Goal: Information Seeking & Learning: Check status

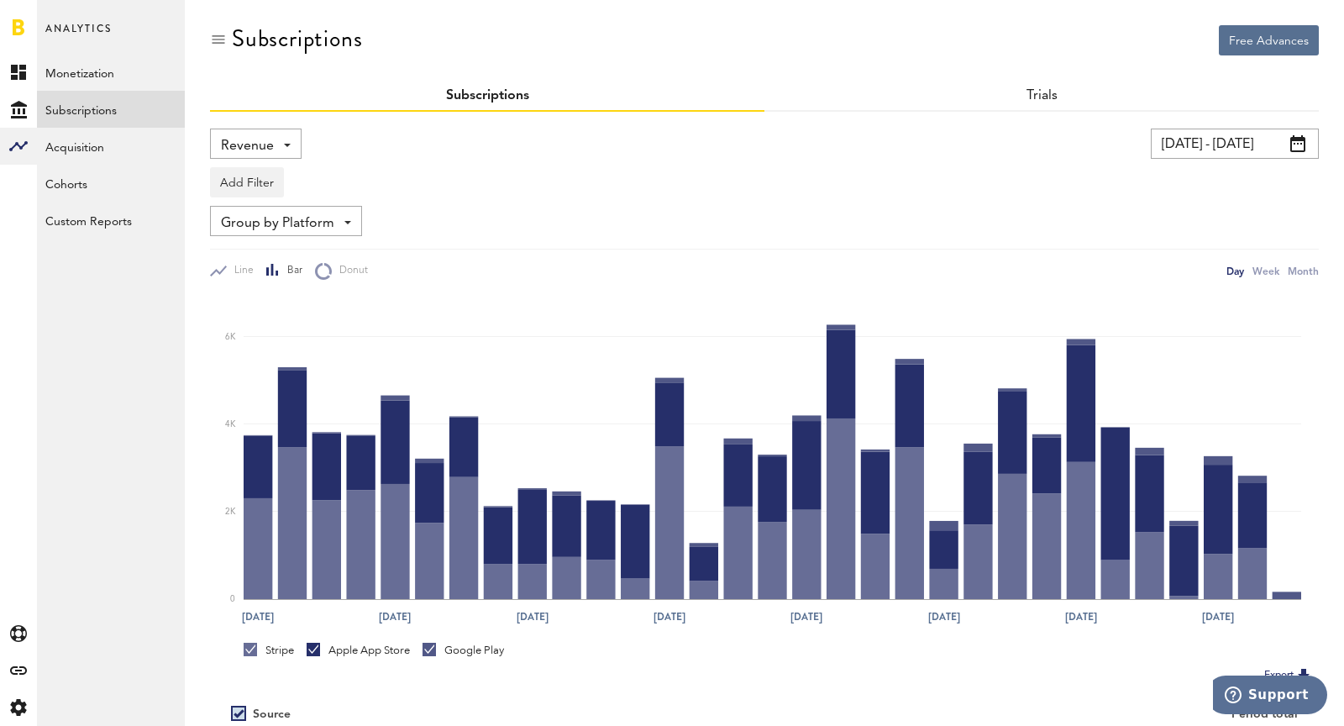
click at [244, 147] on span "Revenue" at bounding box center [247, 146] width 53 height 29
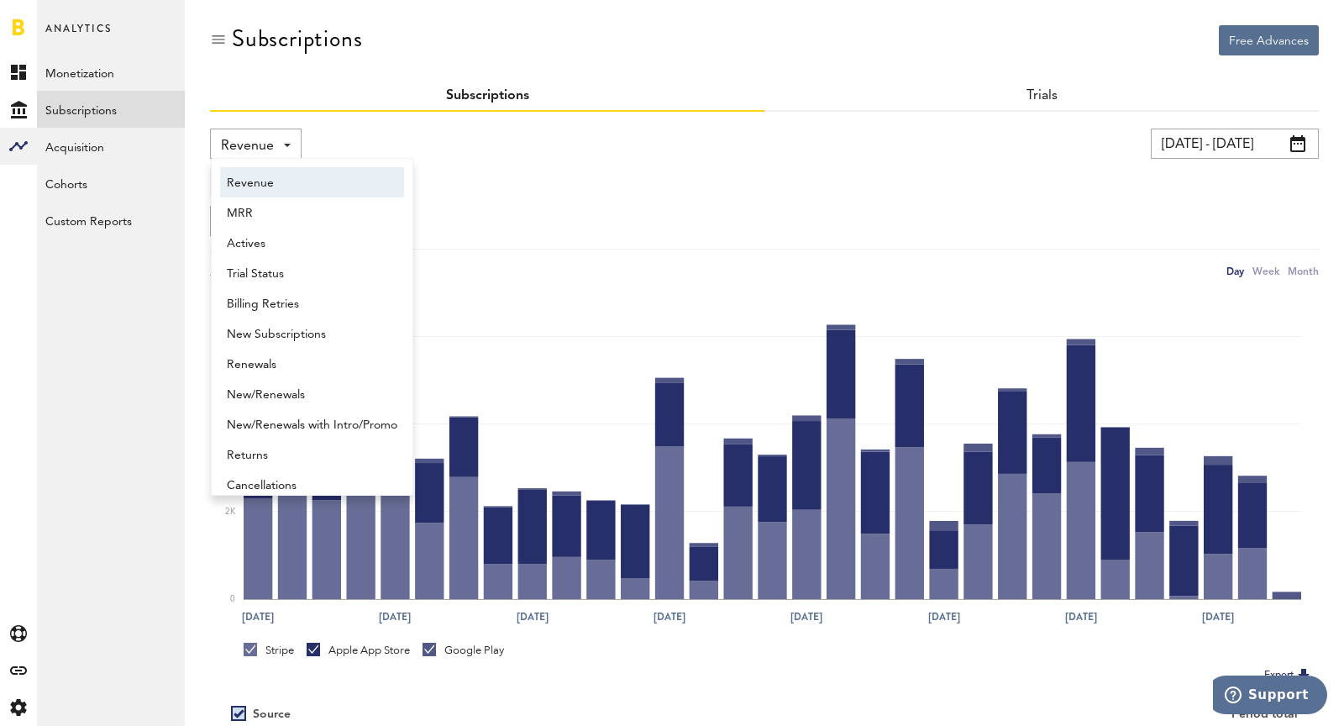
scroll to position [8, 0]
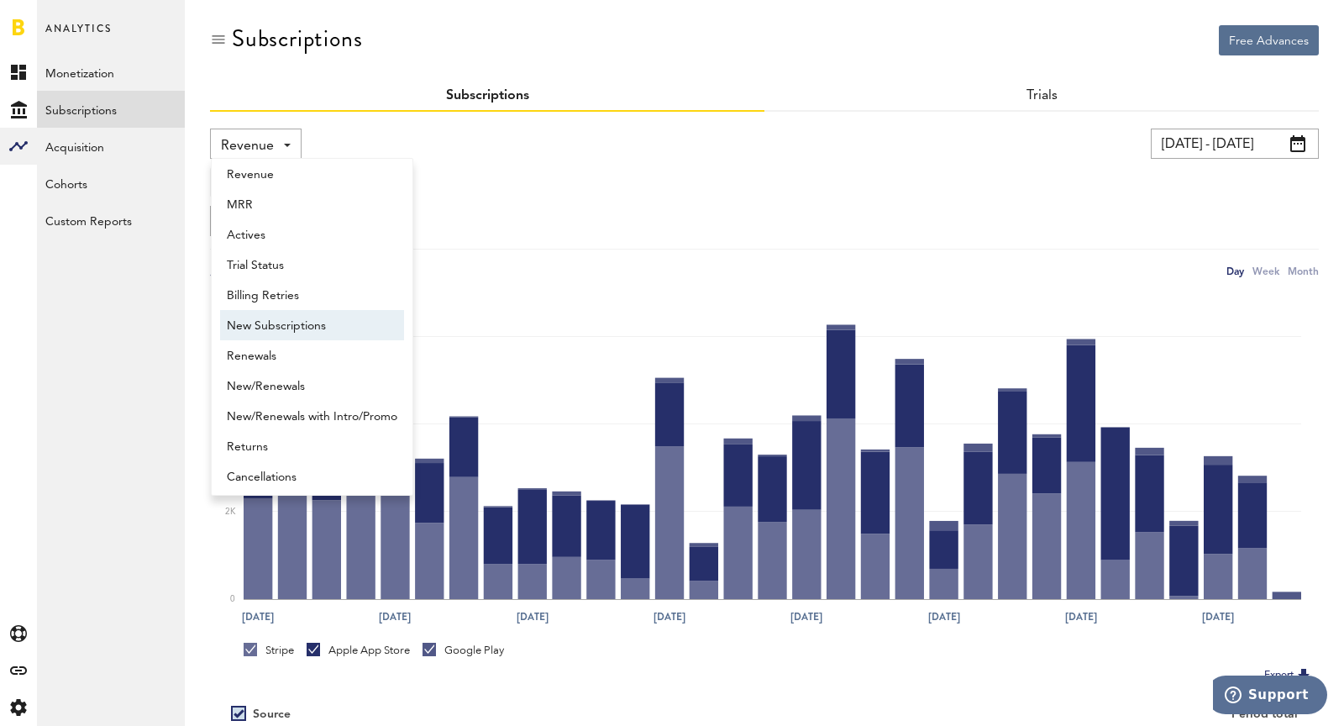
click at [270, 312] on span "New Subscriptions" at bounding box center [312, 326] width 170 height 29
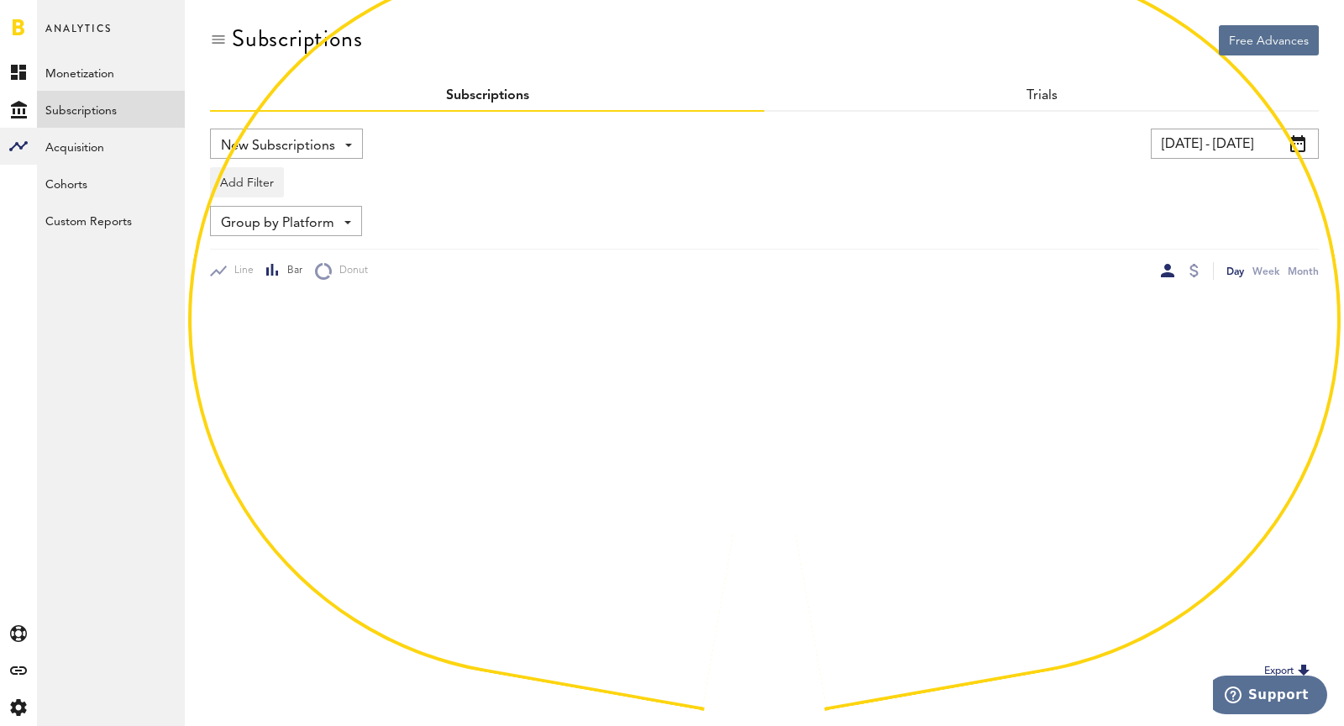
click at [1246, 148] on input "[DATE] - [DATE]" at bounding box center [1235, 143] width 168 height 30
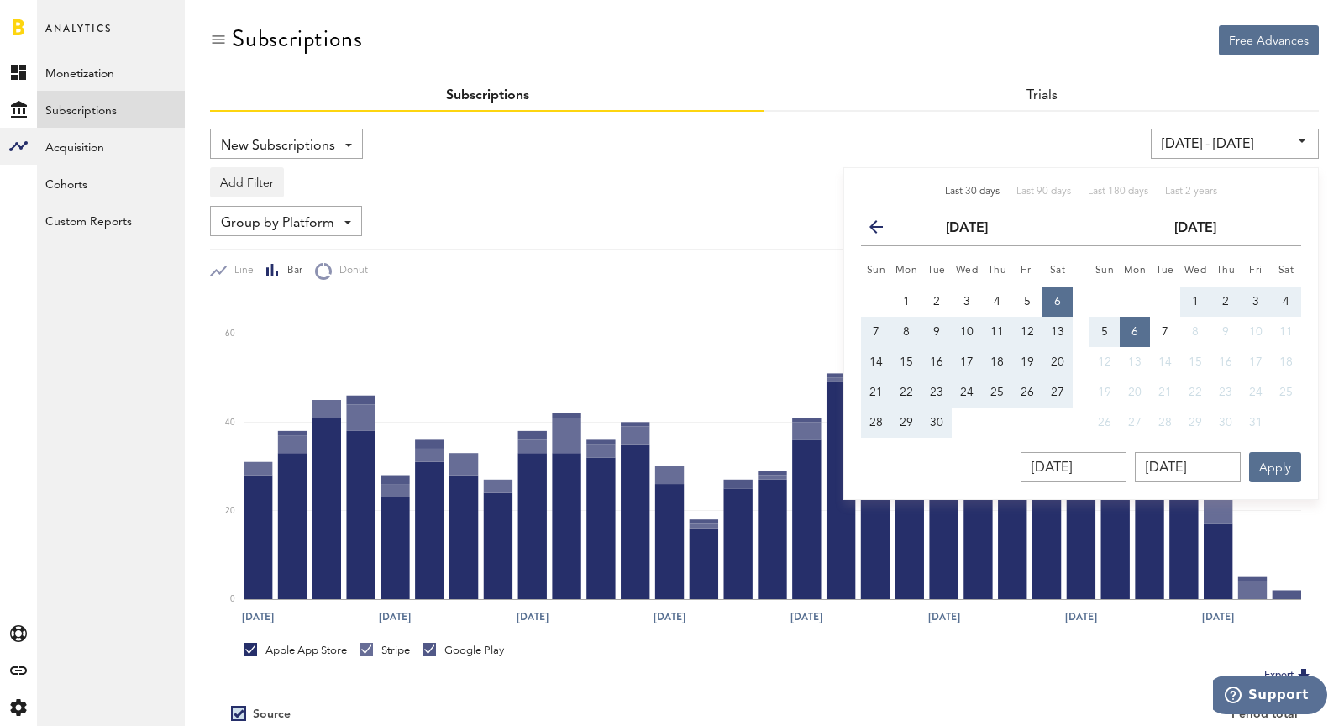
click at [865, 422] on button "28" at bounding box center [876, 422] width 30 height 30
type input "[DATE] - [DATE]"
type input "[DATE]"
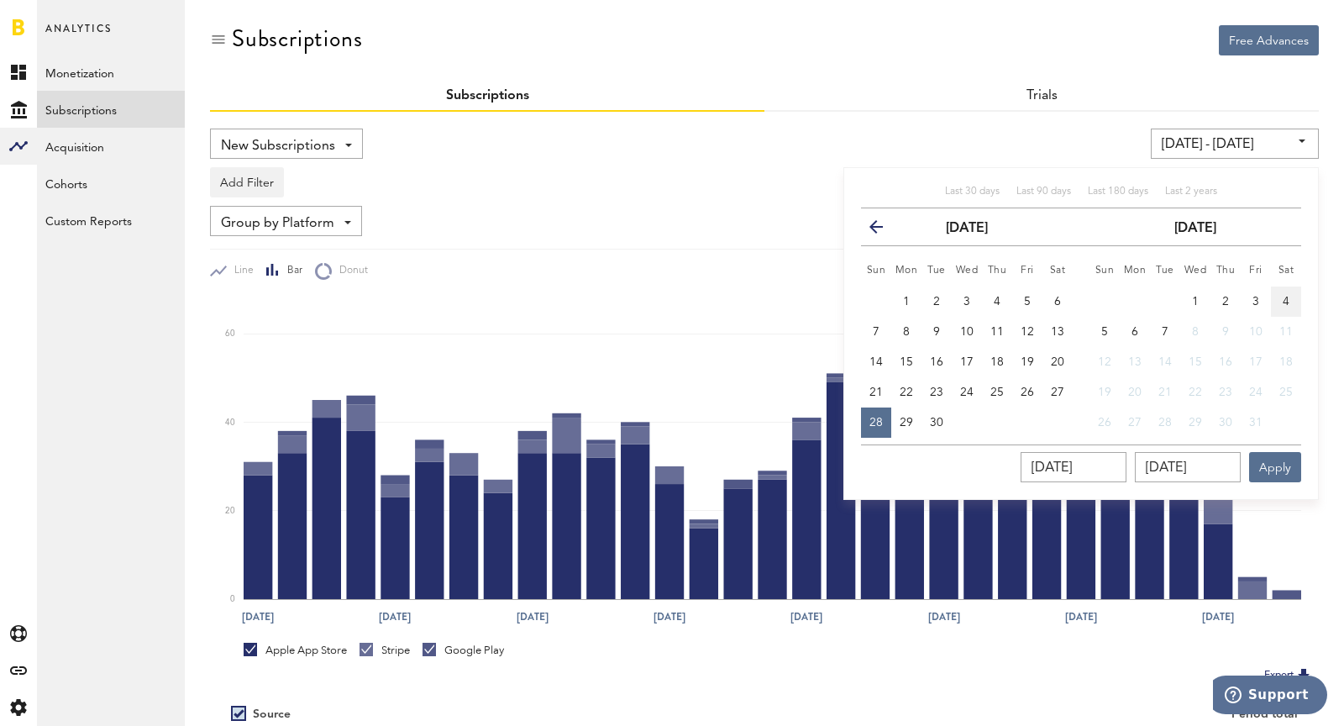
click at [1287, 303] on span "4" at bounding box center [1285, 302] width 7 height 12
type input "[DATE] - [DATE]"
type input "[DATE]"
click at [1287, 465] on button "Apply" at bounding box center [1275, 467] width 52 height 30
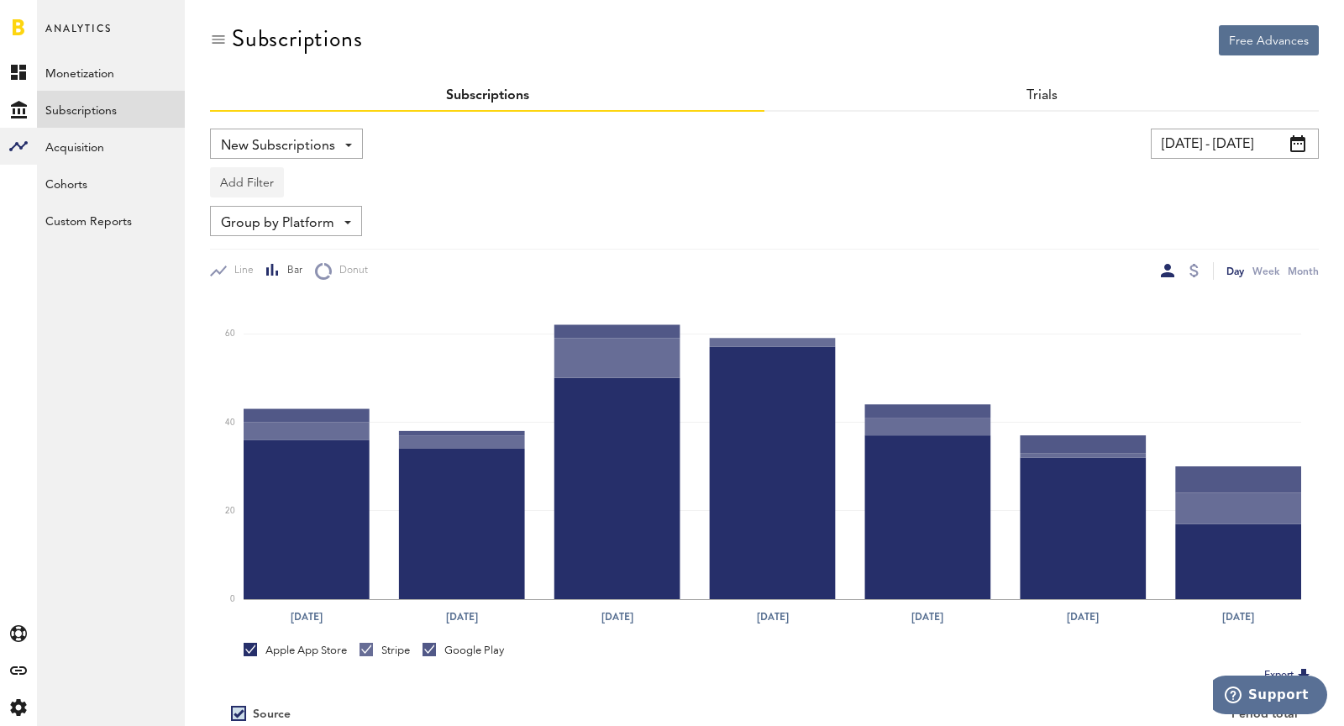
click at [244, 180] on button "Add Filter" at bounding box center [247, 182] width 74 height 30
click at [253, 228] on li "Platforms" at bounding box center [287, 226] width 136 height 30
click at [244, 190] on div "Platforms" at bounding box center [271, 184] width 73 height 29
click at [267, 283] on span "Stripe" at bounding box center [291, 284] width 128 height 29
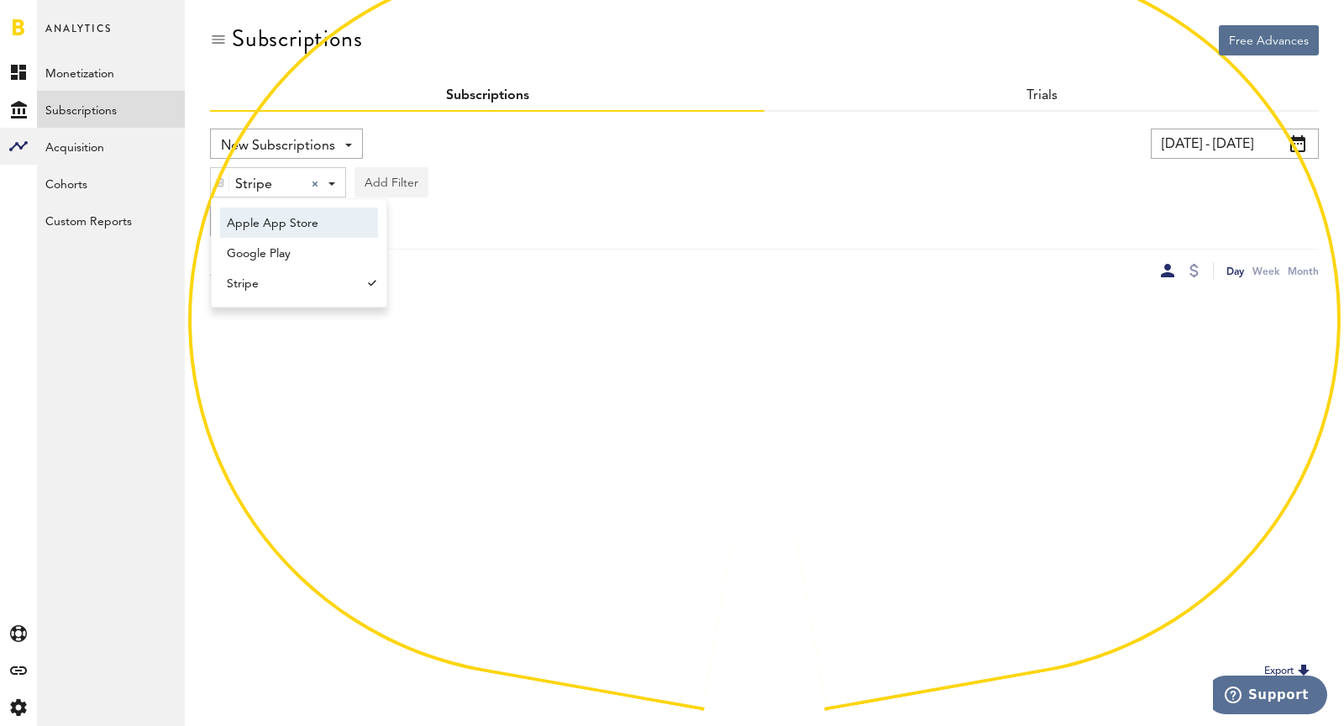
click at [396, 191] on button "Add Filter" at bounding box center [391, 182] width 74 height 30
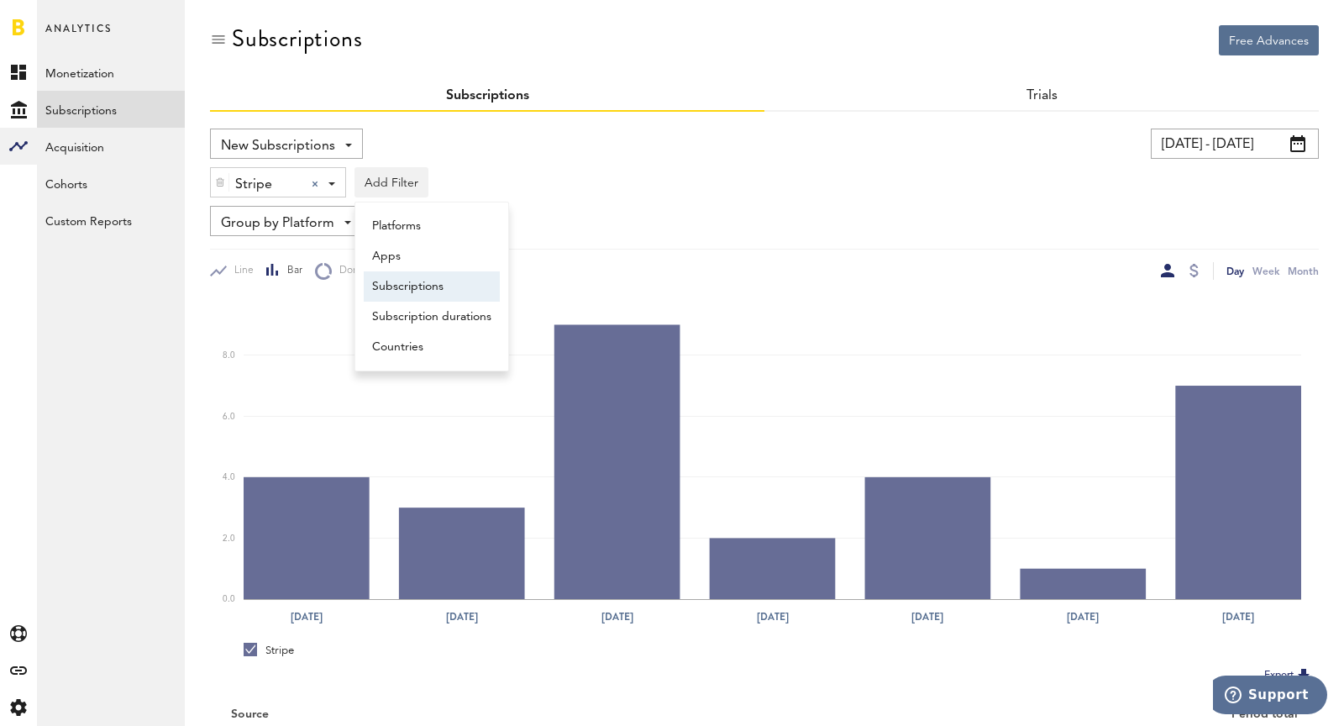
click at [430, 280] on li "Subscriptions" at bounding box center [432, 286] width 136 height 30
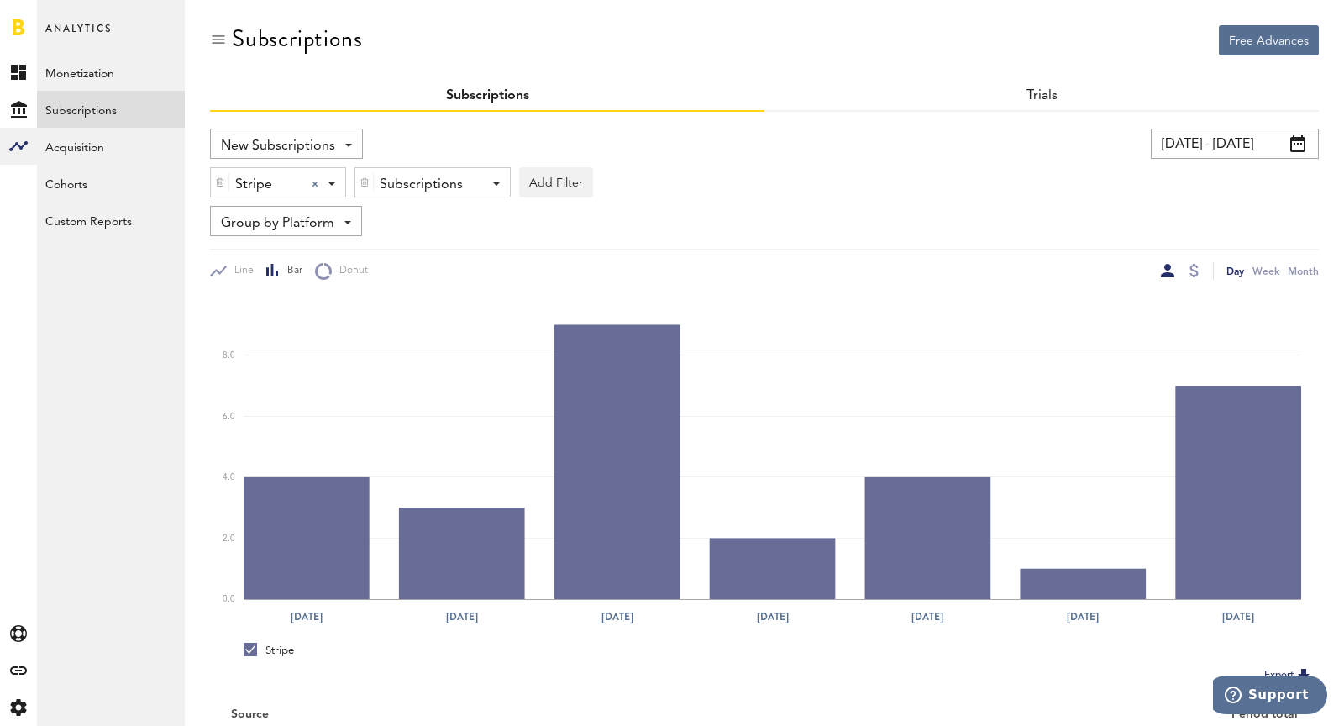
click at [416, 177] on div "Subscriptions" at bounding box center [426, 184] width 93 height 29
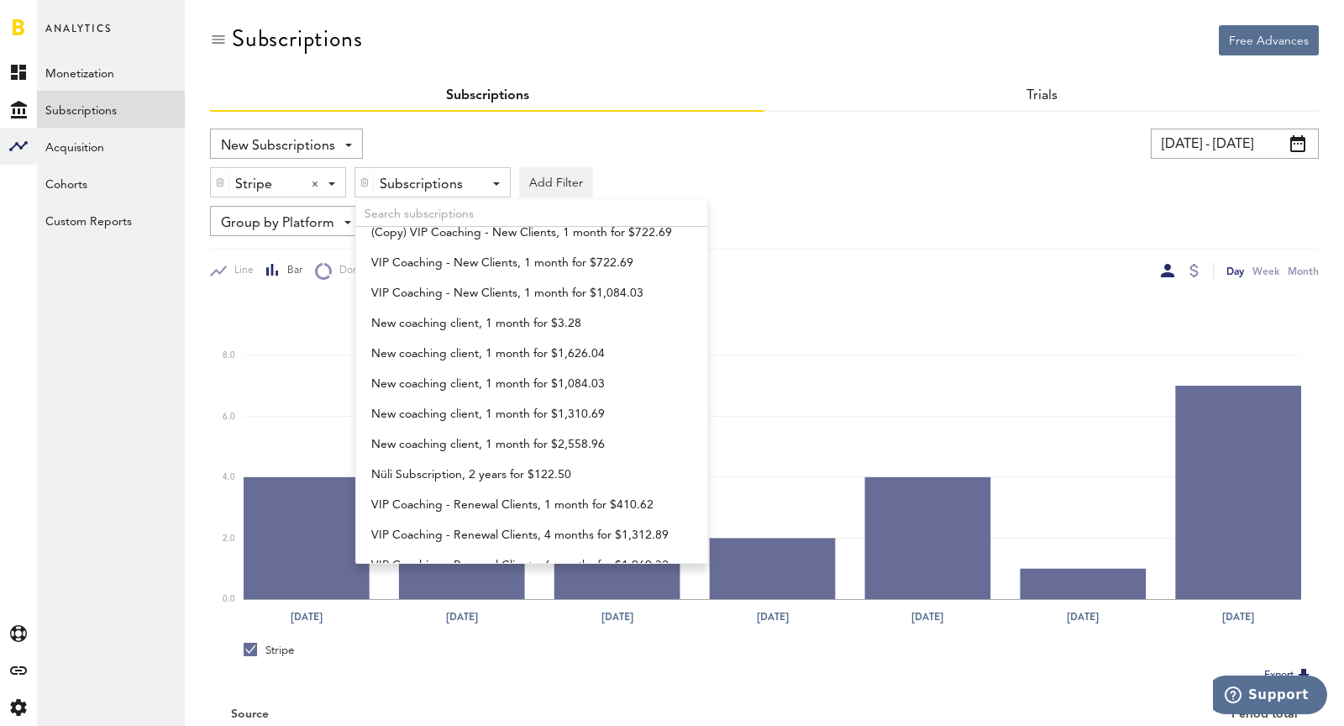
scroll to position [388, 0]
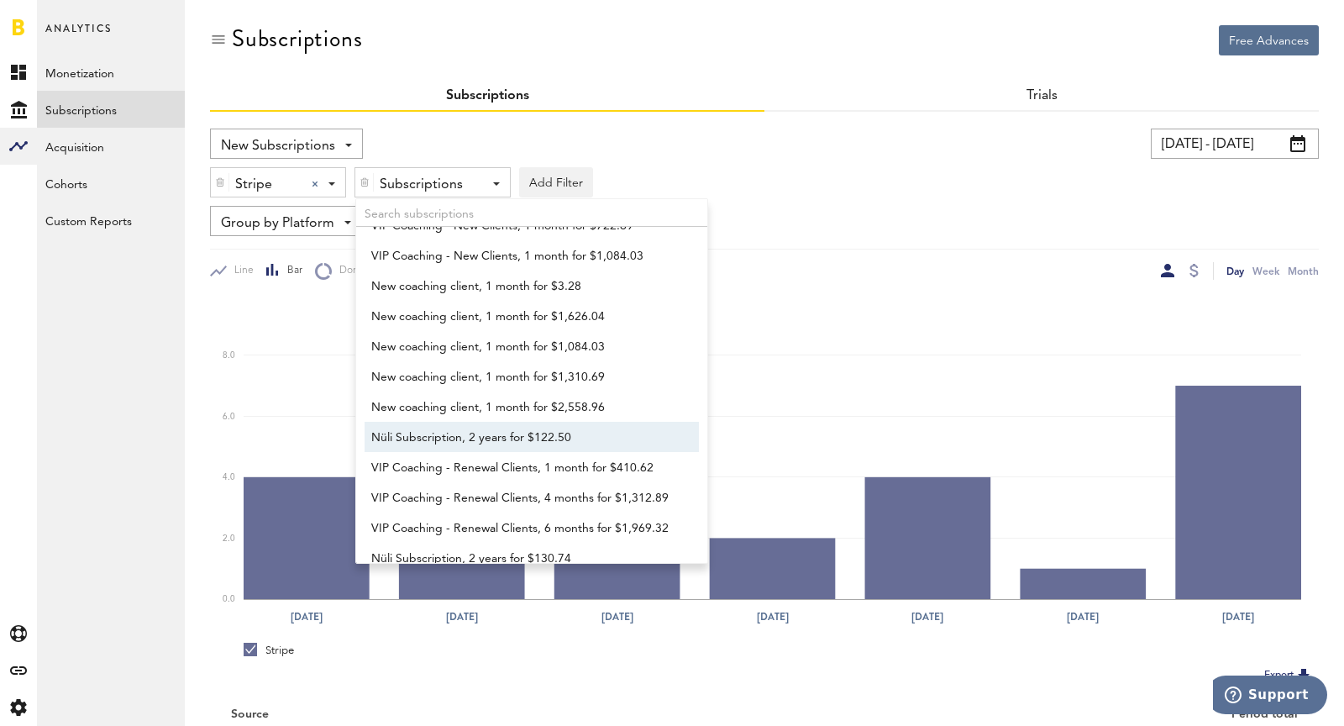
click at [437, 439] on span "Nüli Subscription, 2 years for $122.50" at bounding box center [523, 437] width 305 height 29
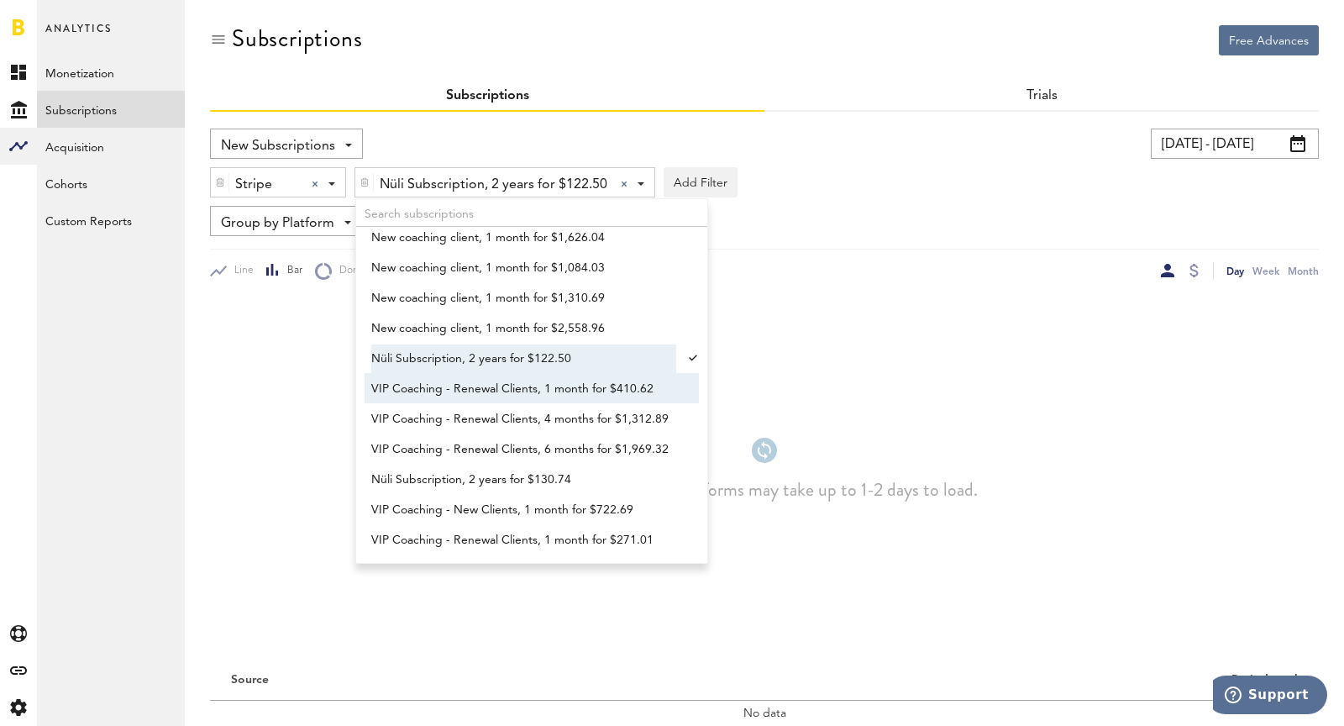
scroll to position [479, 0]
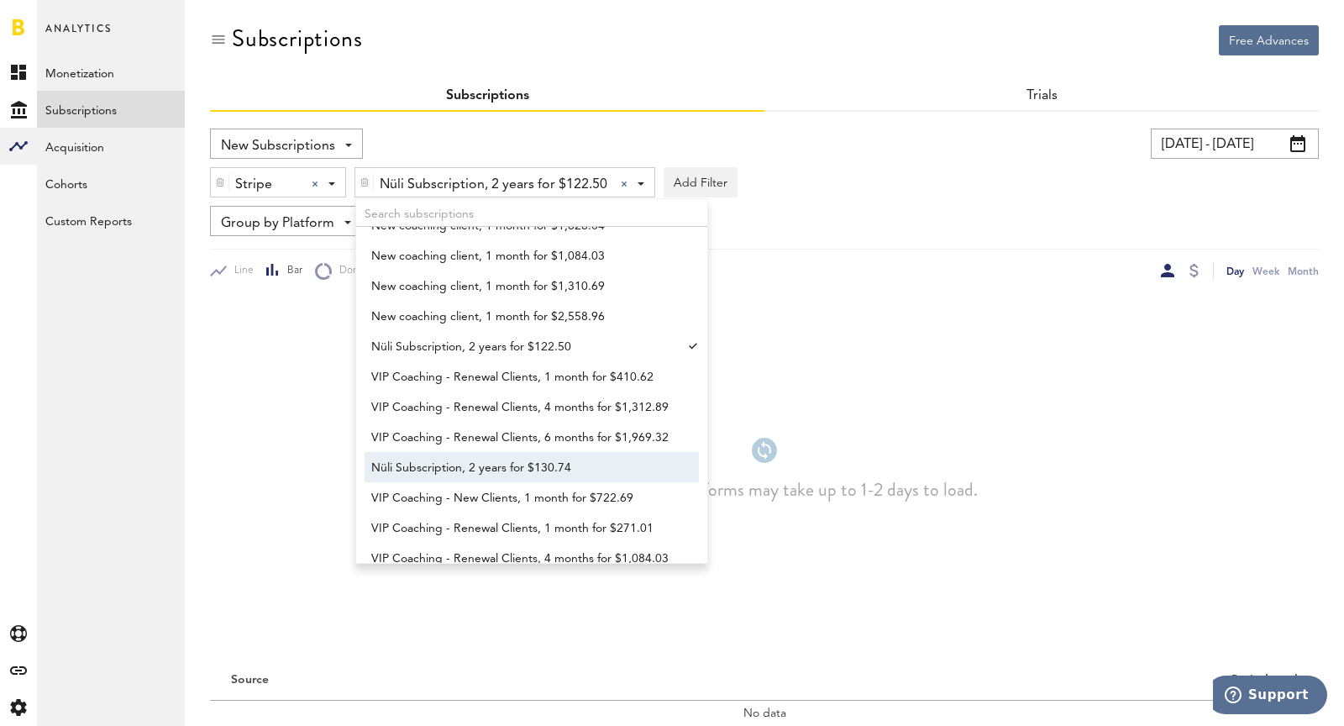
click at [460, 473] on span "Nüli Subscription, 2 years for $130.74" at bounding box center [523, 467] width 305 height 29
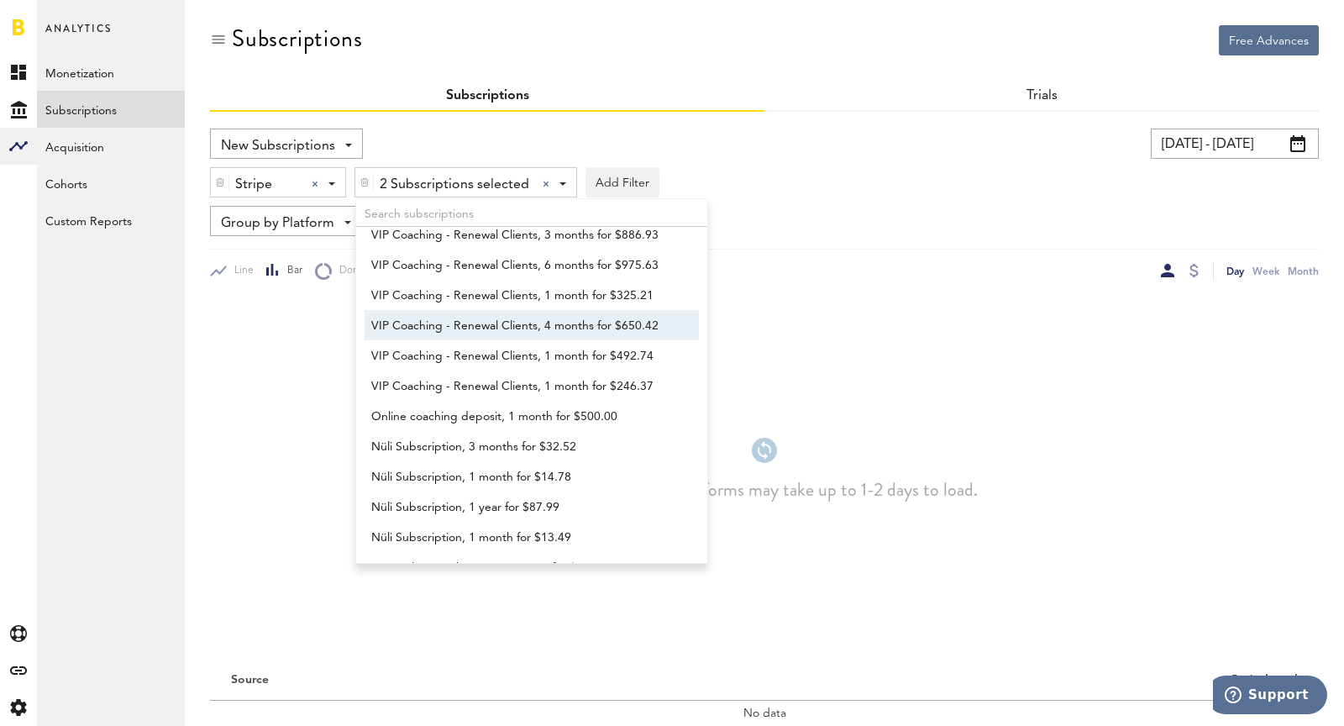
scroll to position [959, 0]
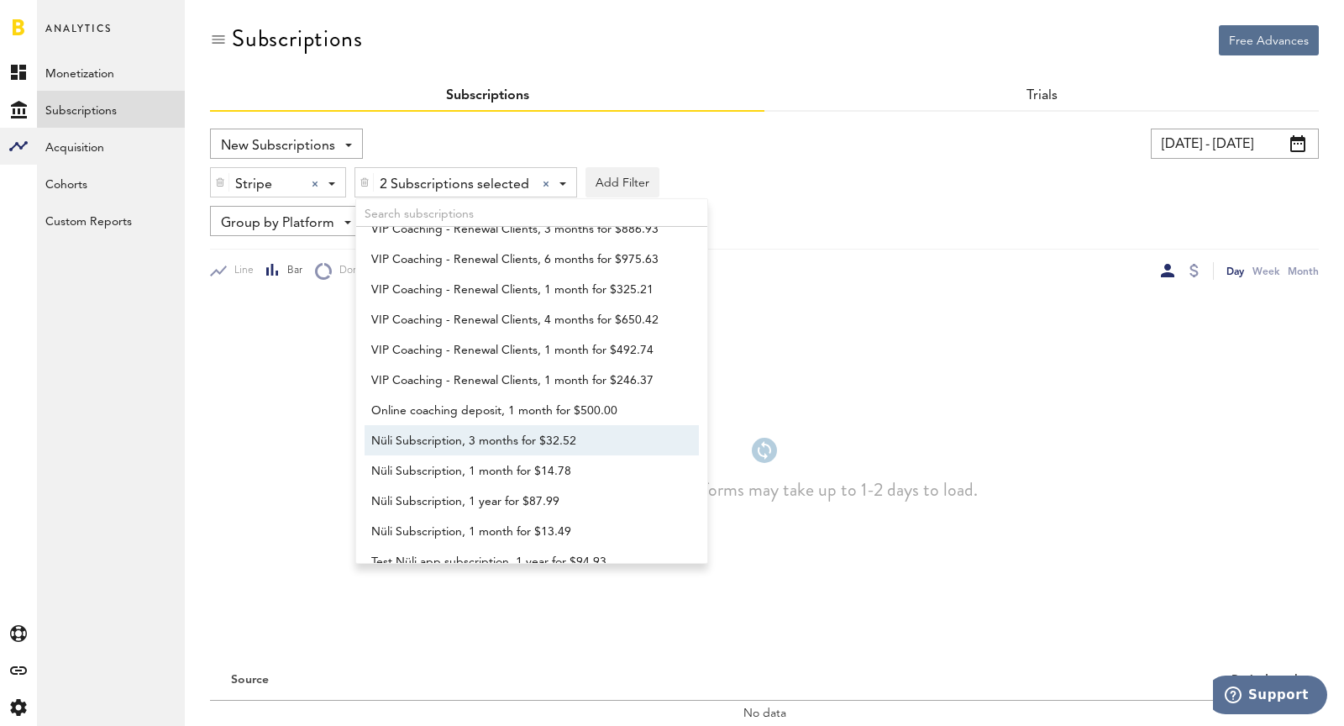
click at [480, 436] on span "Nüli Subscription, 3 months for $32.52" at bounding box center [523, 441] width 305 height 29
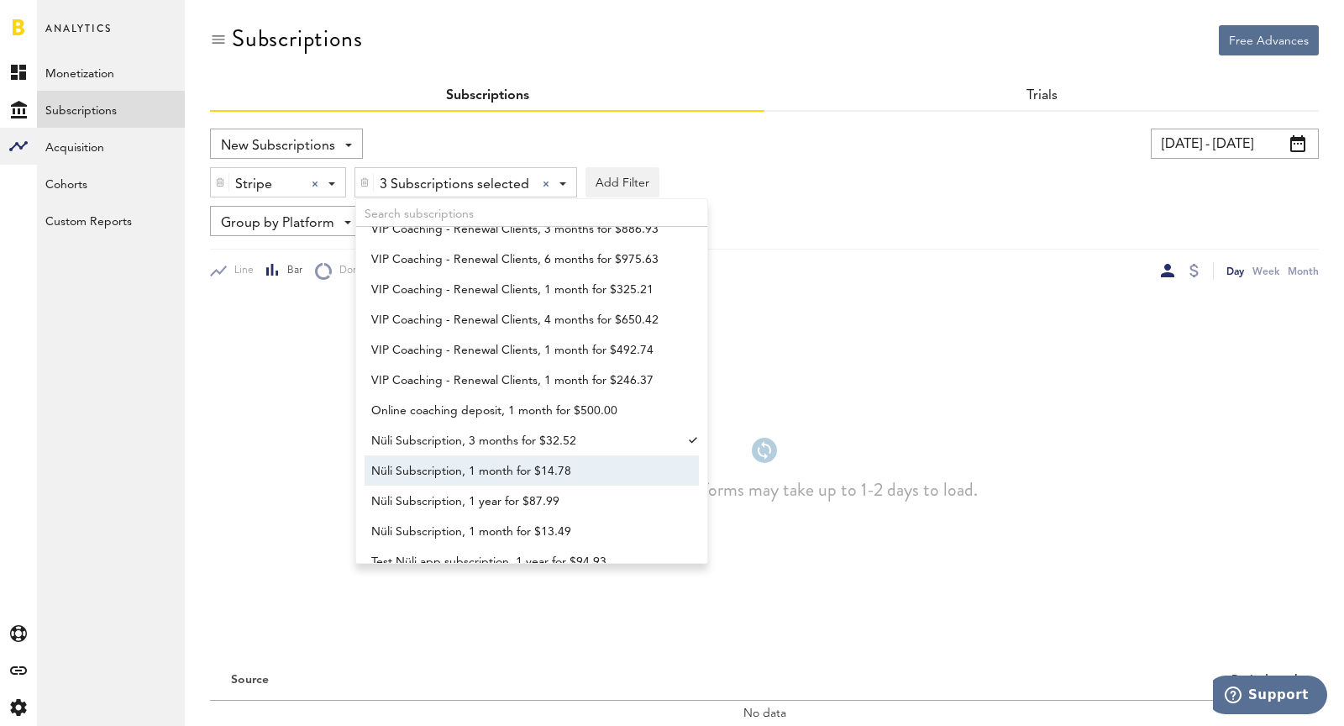
click at [489, 475] on span "Nüli Subscription, 1 month for $14.78" at bounding box center [523, 471] width 305 height 29
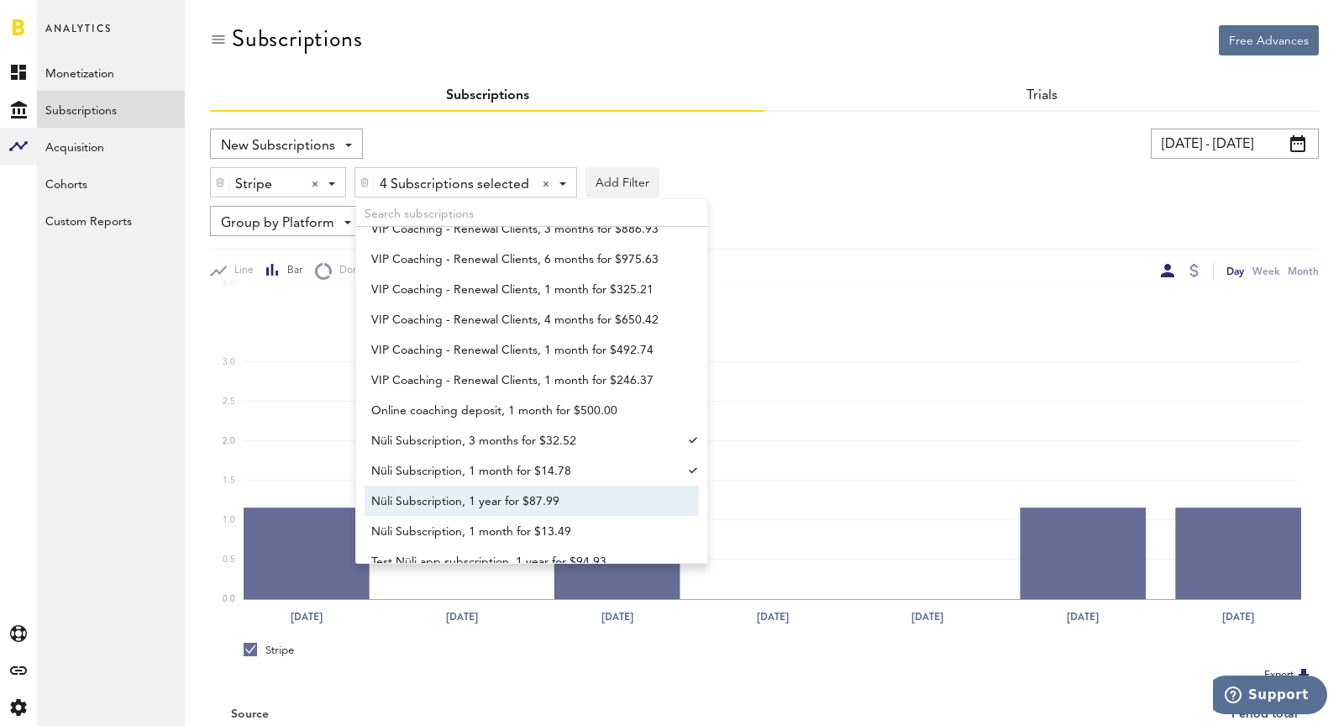
click at [506, 508] on span "Nüli Subscription, 1 year for $87.99" at bounding box center [523, 501] width 305 height 29
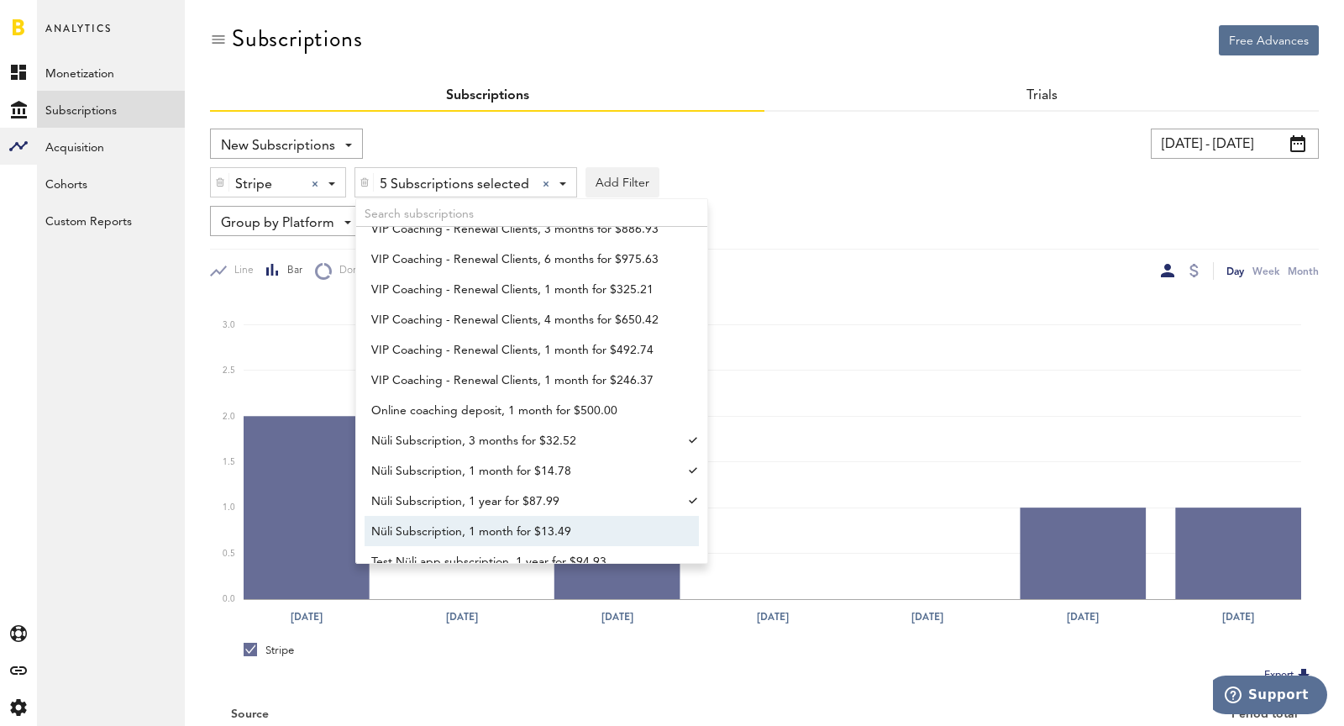
click at [532, 537] on span "Nüli Subscription, 1 month for $13.49" at bounding box center [523, 531] width 305 height 29
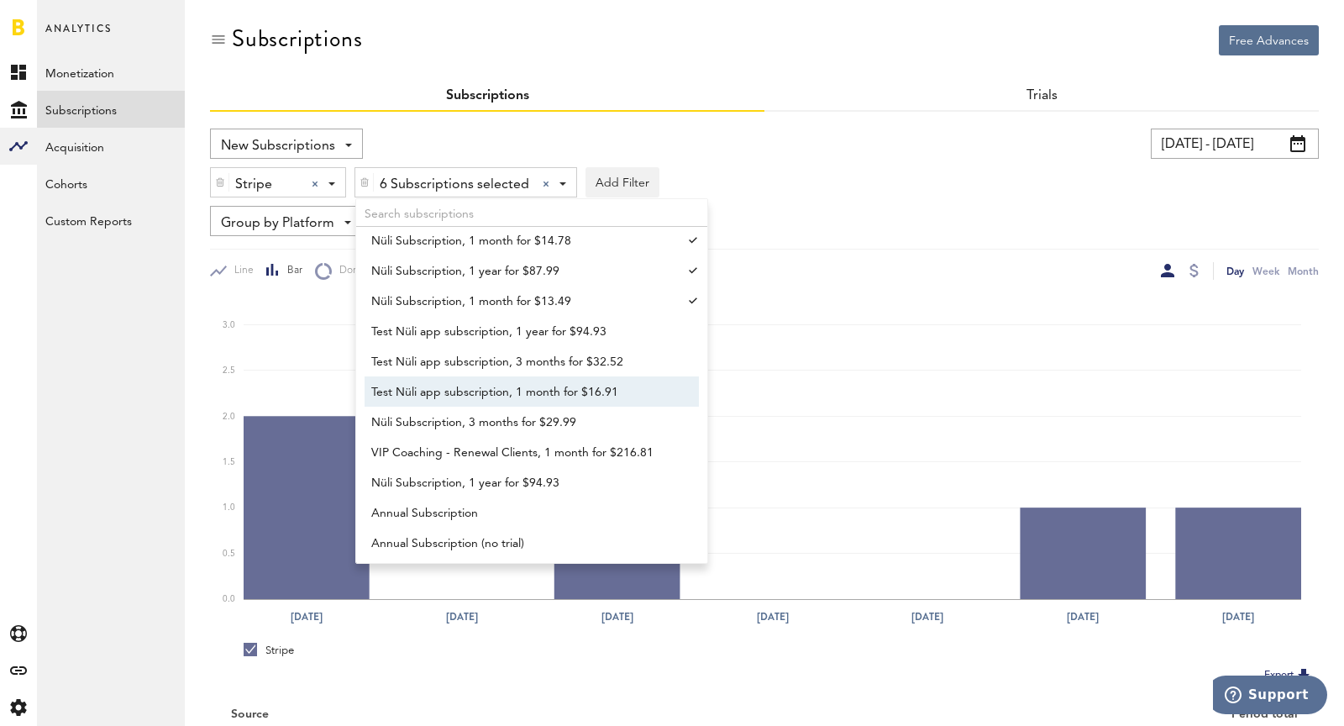
scroll to position [1191, 0]
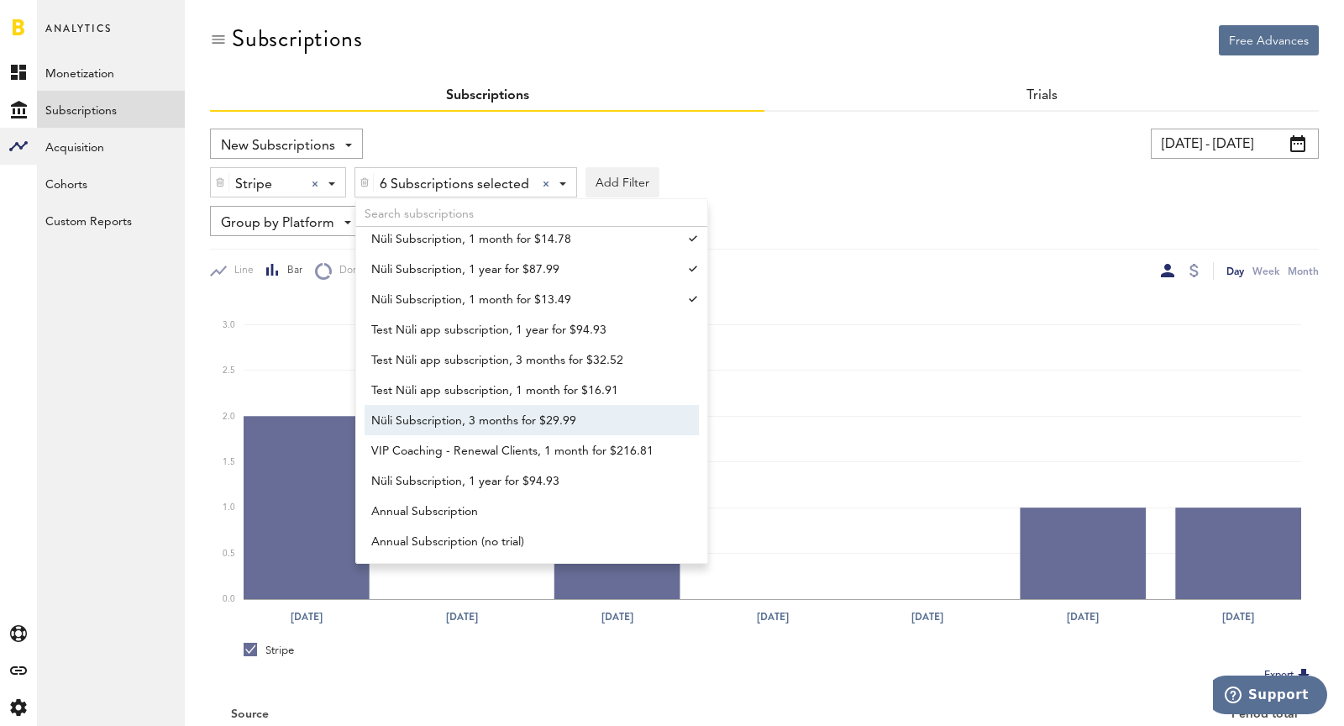
click at [488, 425] on span "Nüli Subscription, 3 months for $29.99" at bounding box center [523, 420] width 305 height 29
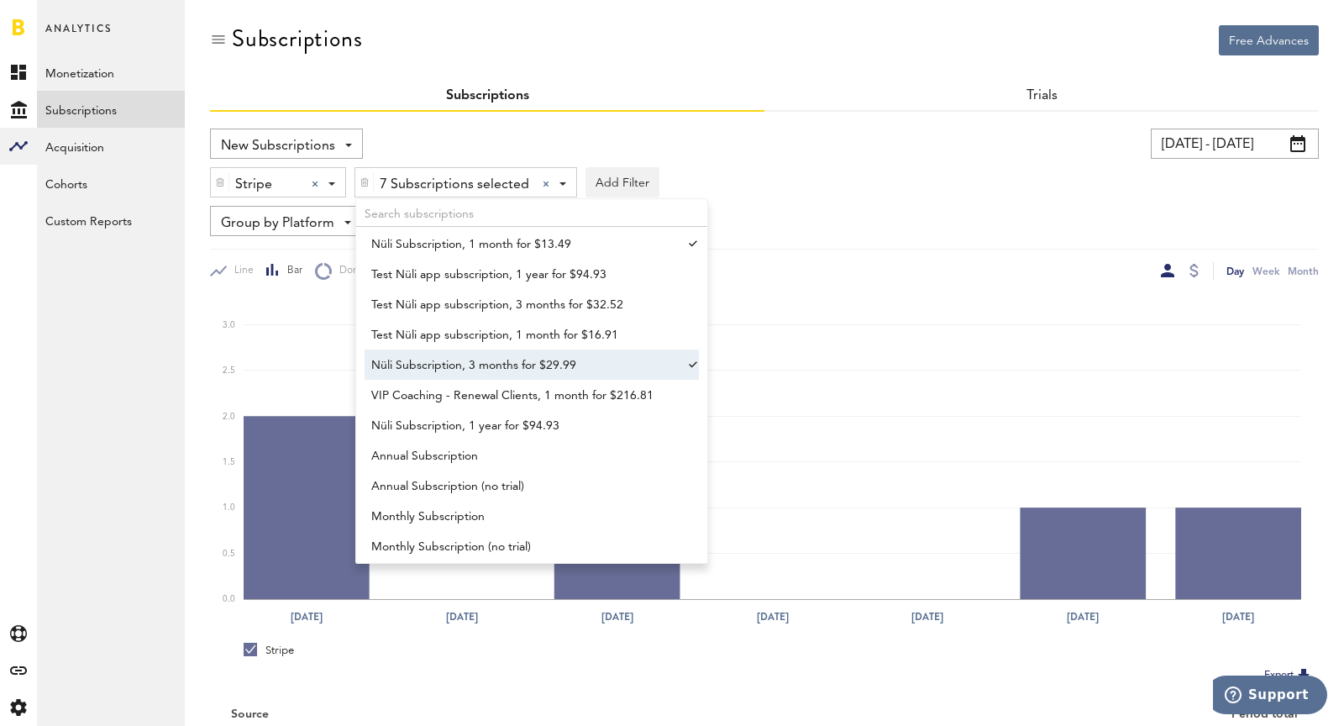
scroll to position [1261, 0]
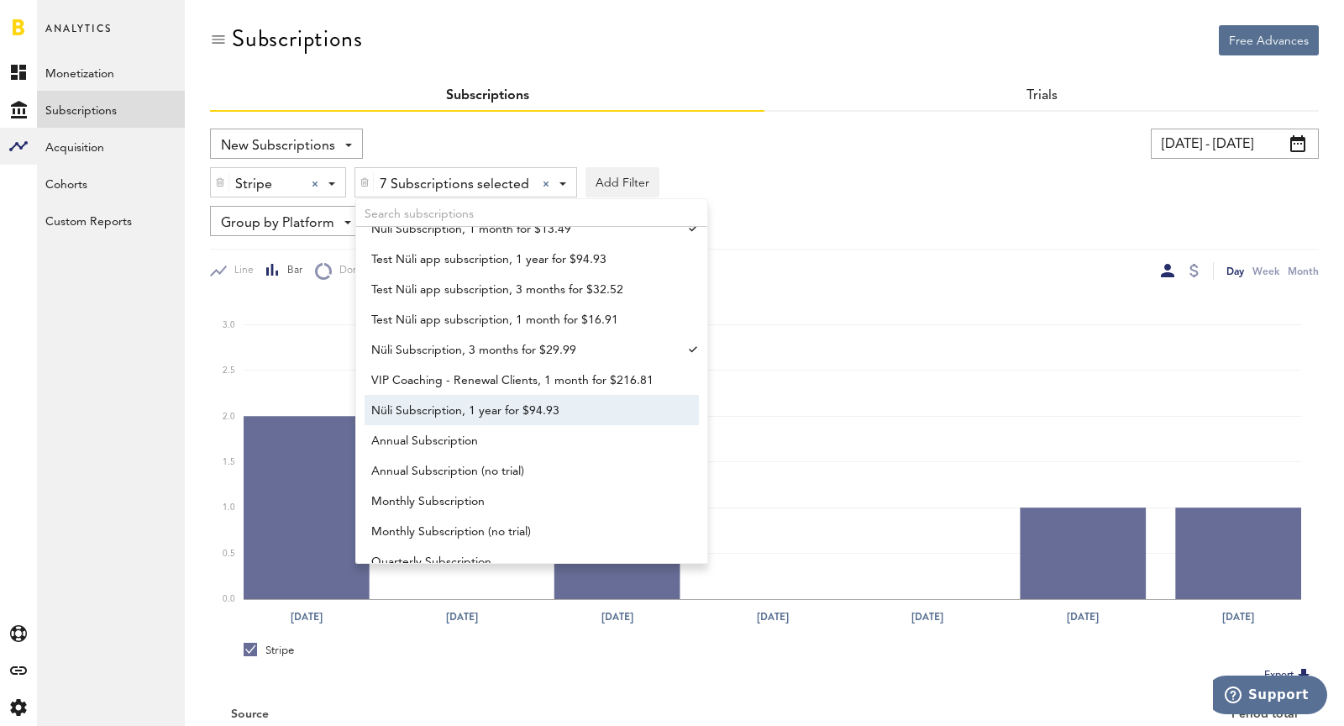
click at [480, 415] on span "Nüli Subscription, 1 year for $94.93" at bounding box center [523, 410] width 305 height 29
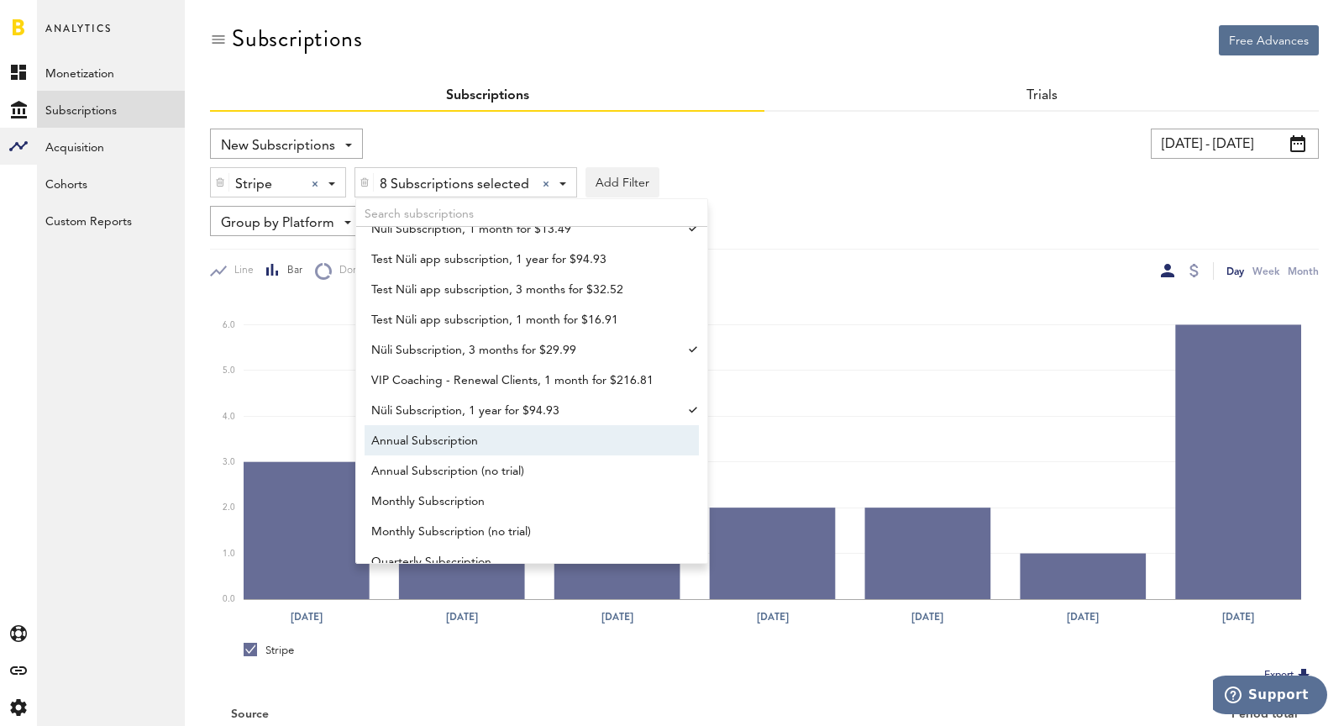
click at [491, 442] on span "Annual Subscription" at bounding box center [523, 441] width 305 height 29
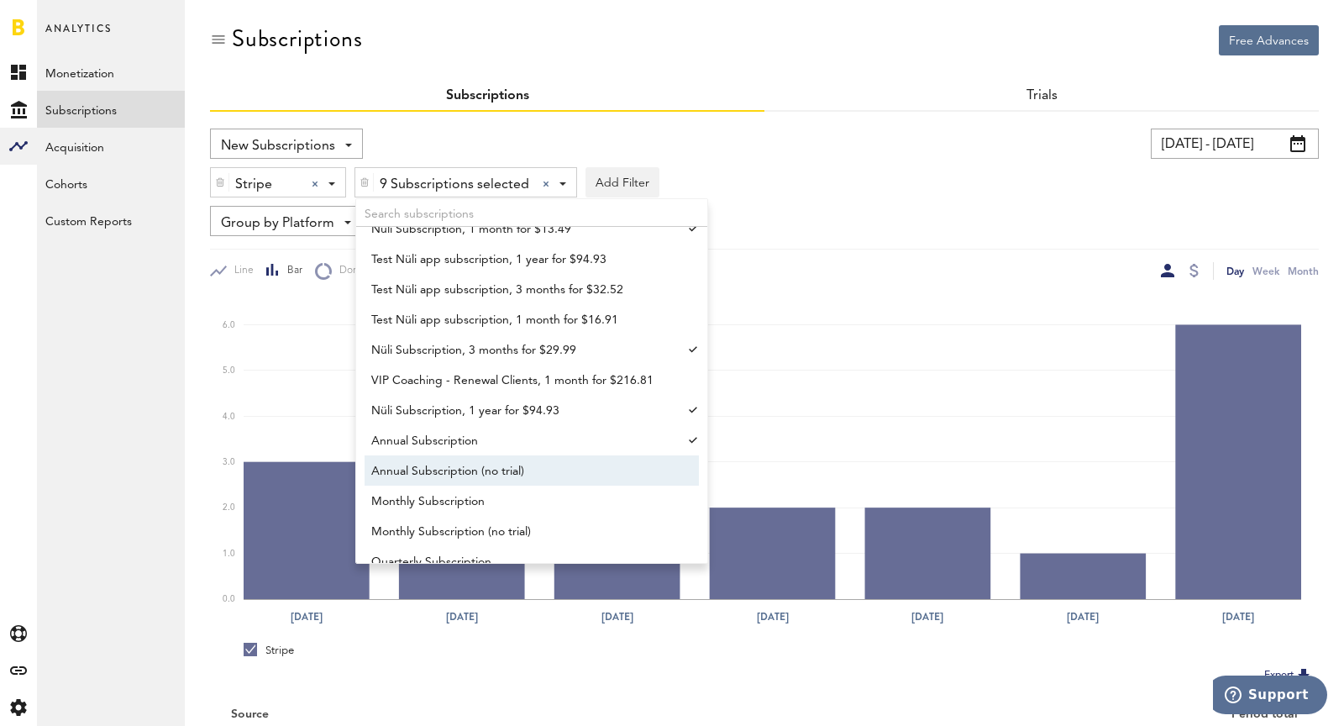
click at [499, 477] on span "Annual Subscription (no trial)" at bounding box center [523, 471] width 305 height 29
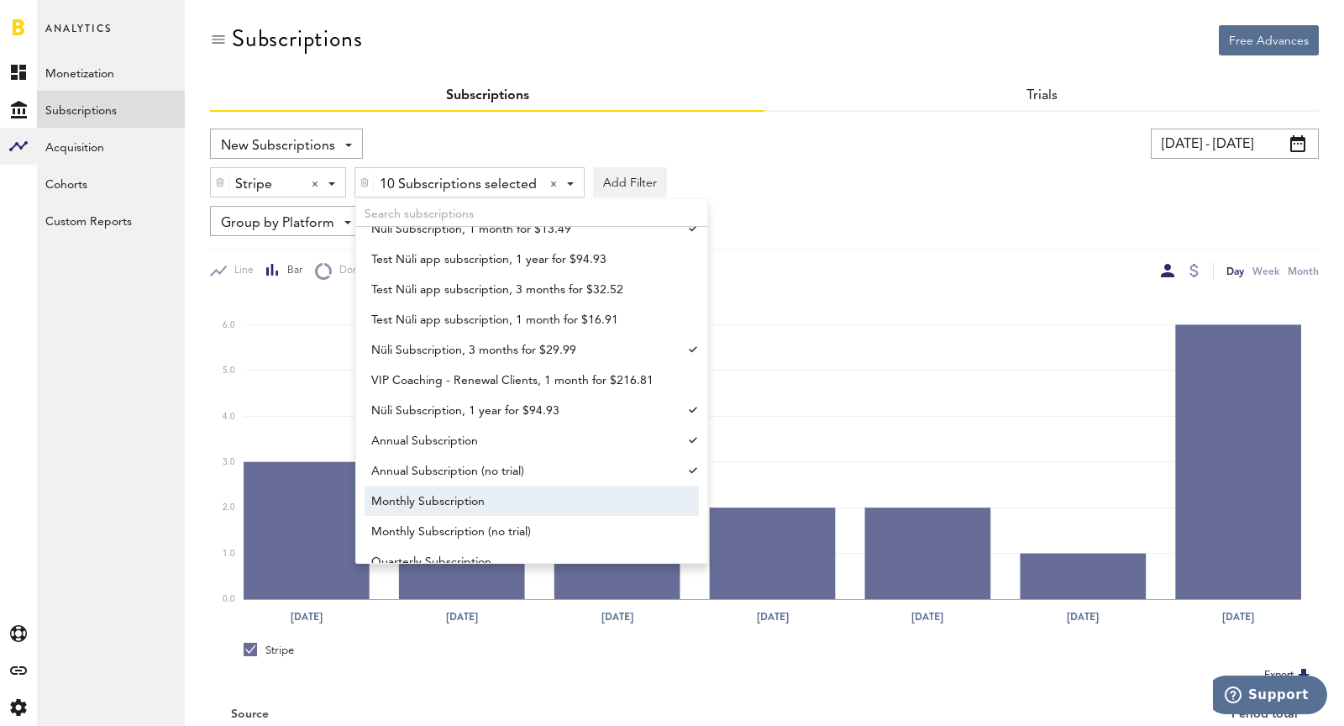
click at [506, 500] on span "Monthly Subscription" at bounding box center [523, 501] width 305 height 29
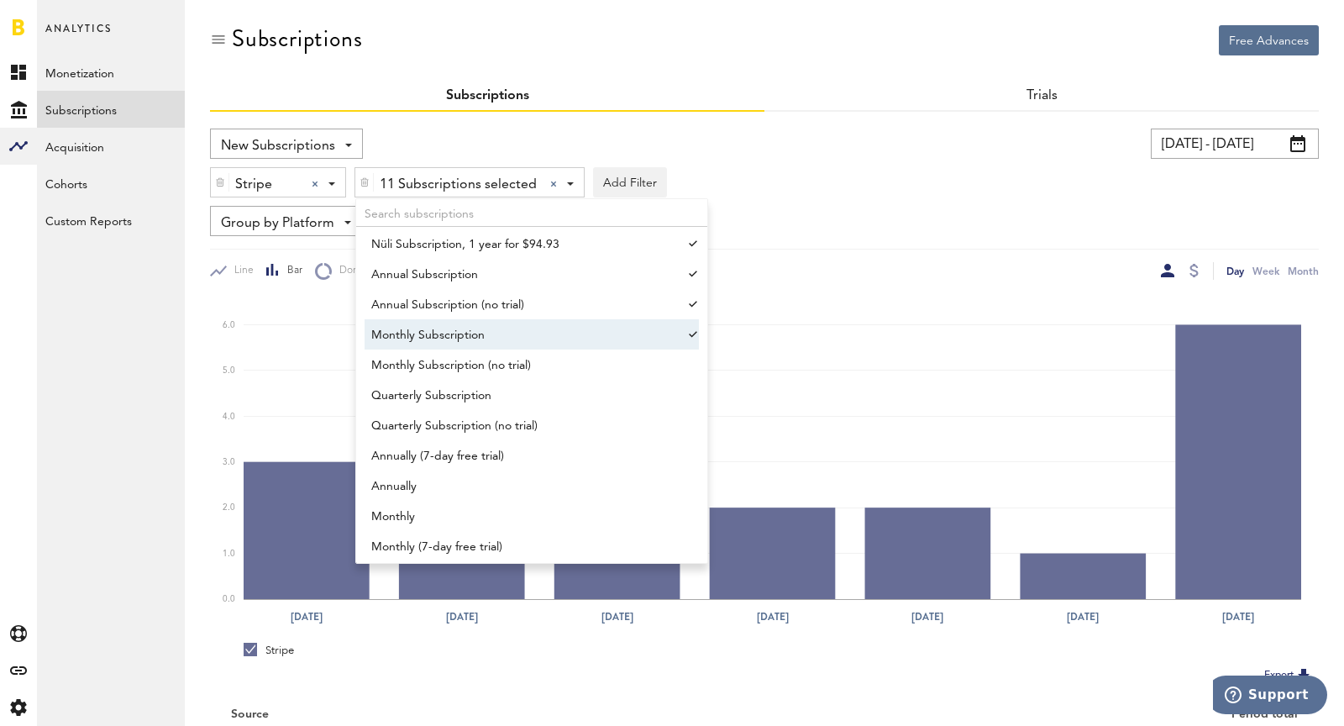
scroll to position [1440, 0]
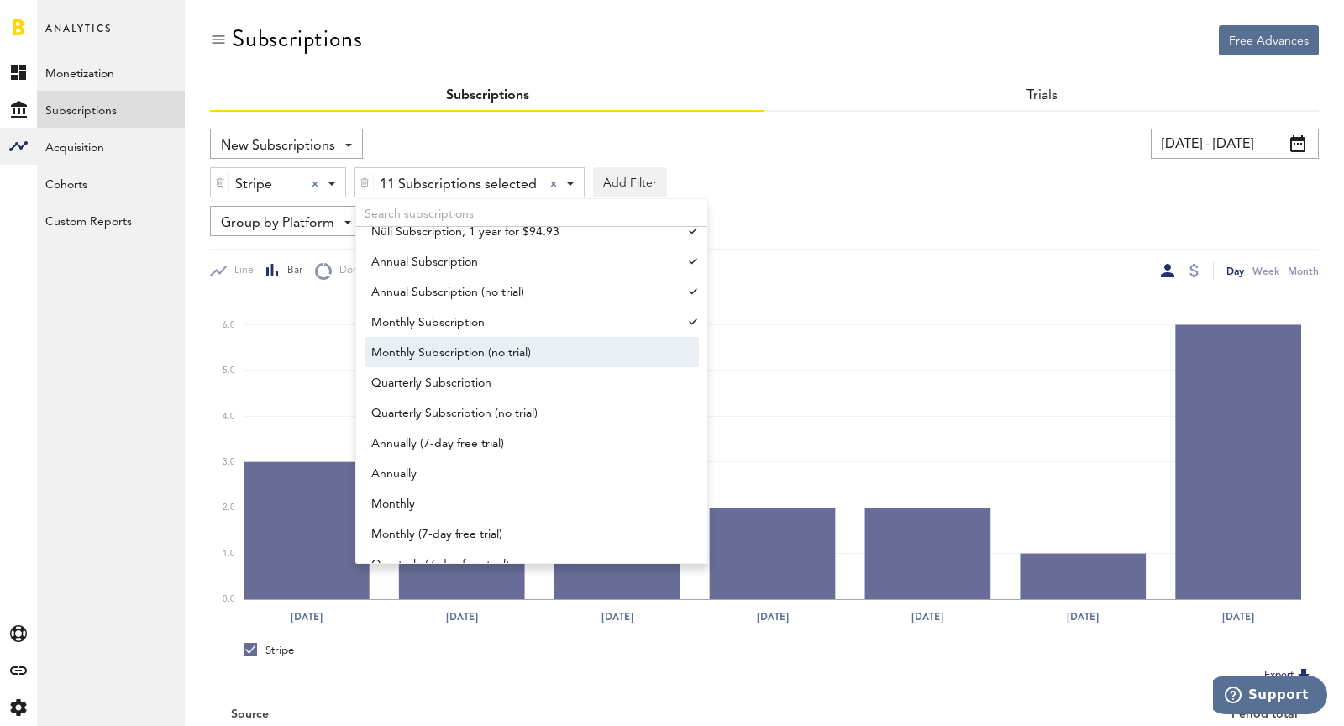
click at [459, 359] on span "Monthly Subscription (no trial)" at bounding box center [523, 352] width 305 height 29
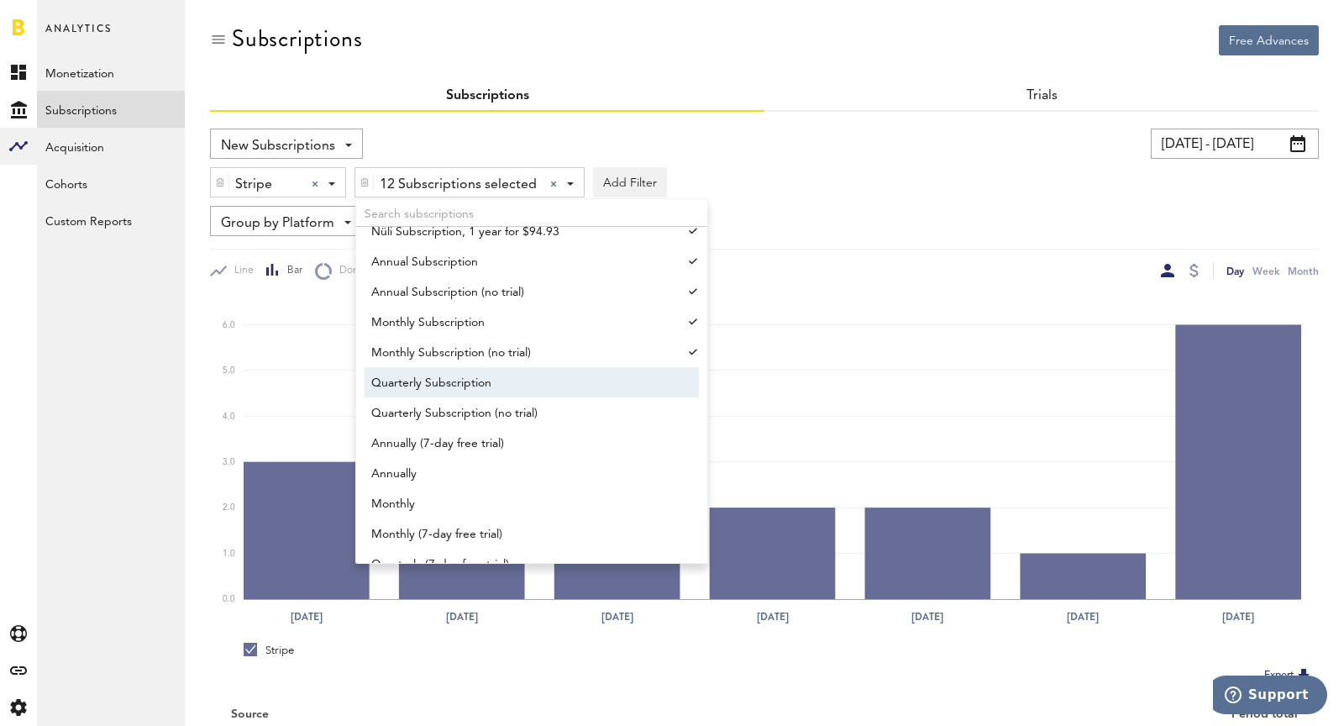
click at [468, 383] on span "Quarterly Subscription" at bounding box center [523, 383] width 305 height 29
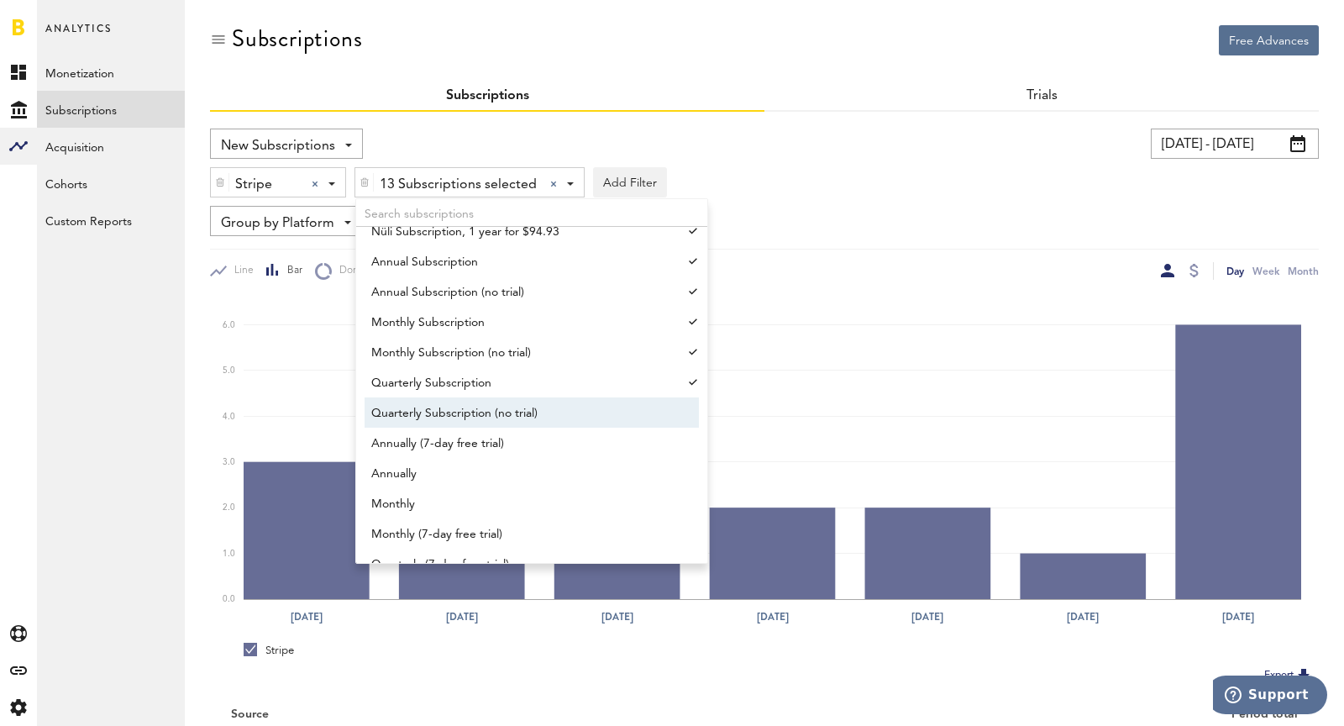
click at [474, 413] on span "Quarterly Subscription (no trial)" at bounding box center [523, 413] width 305 height 29
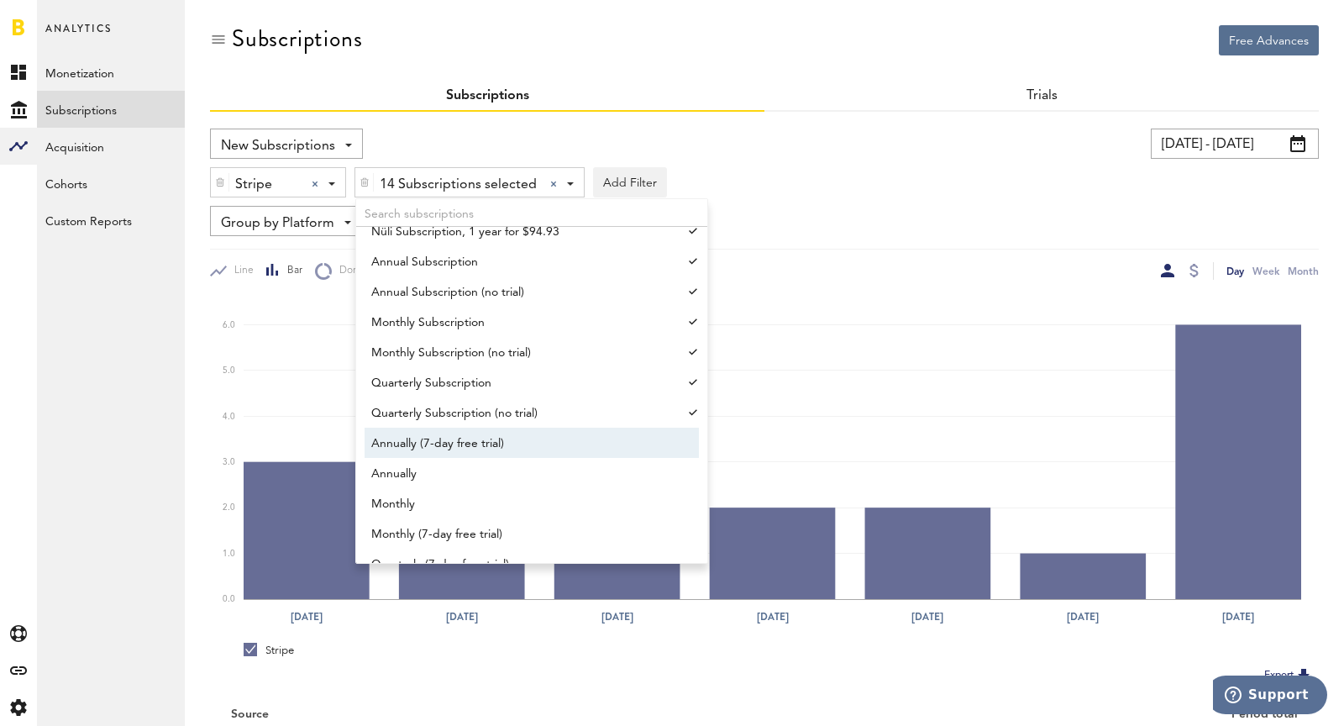
click at [483, 438] on span "Annually (7-day free trial)" at bounding box center [523, 443] width 305 height 29
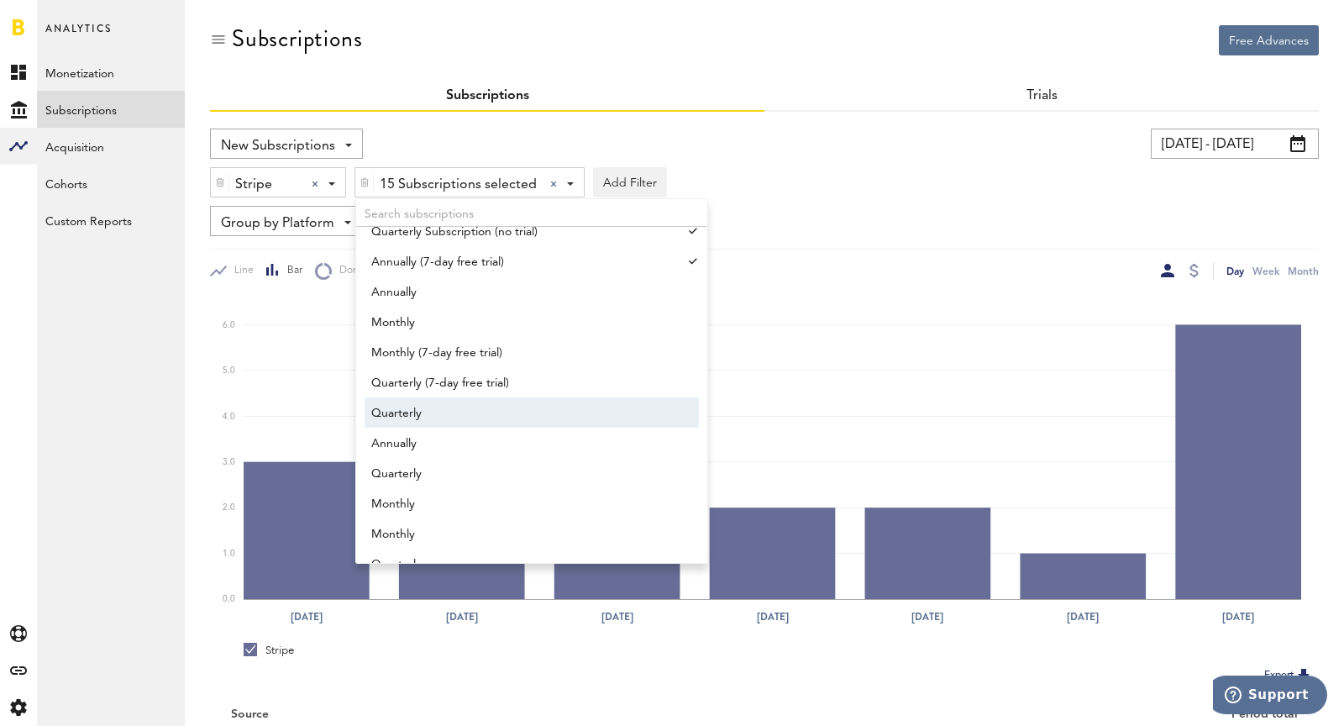
scroll to position [1624, 0]
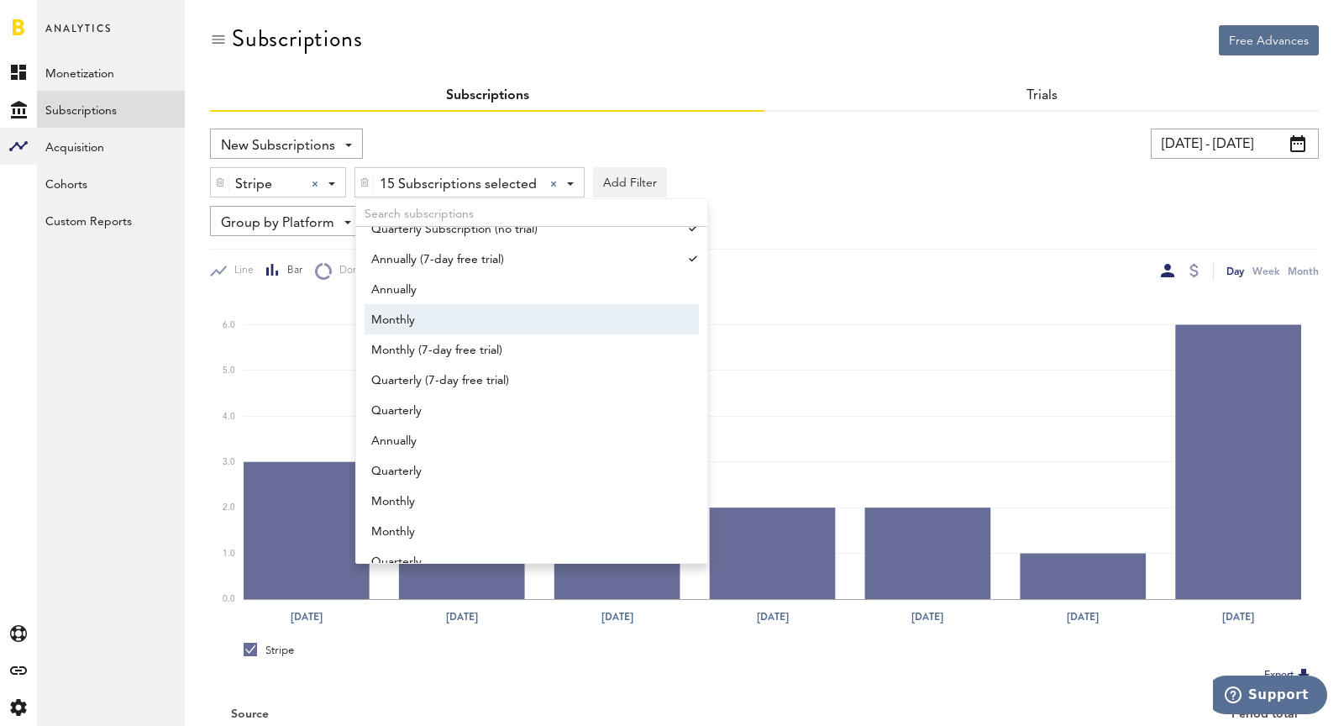
click at [448, 306] on span "Monthly" at bounding box center [523, 320] width 305 height 29
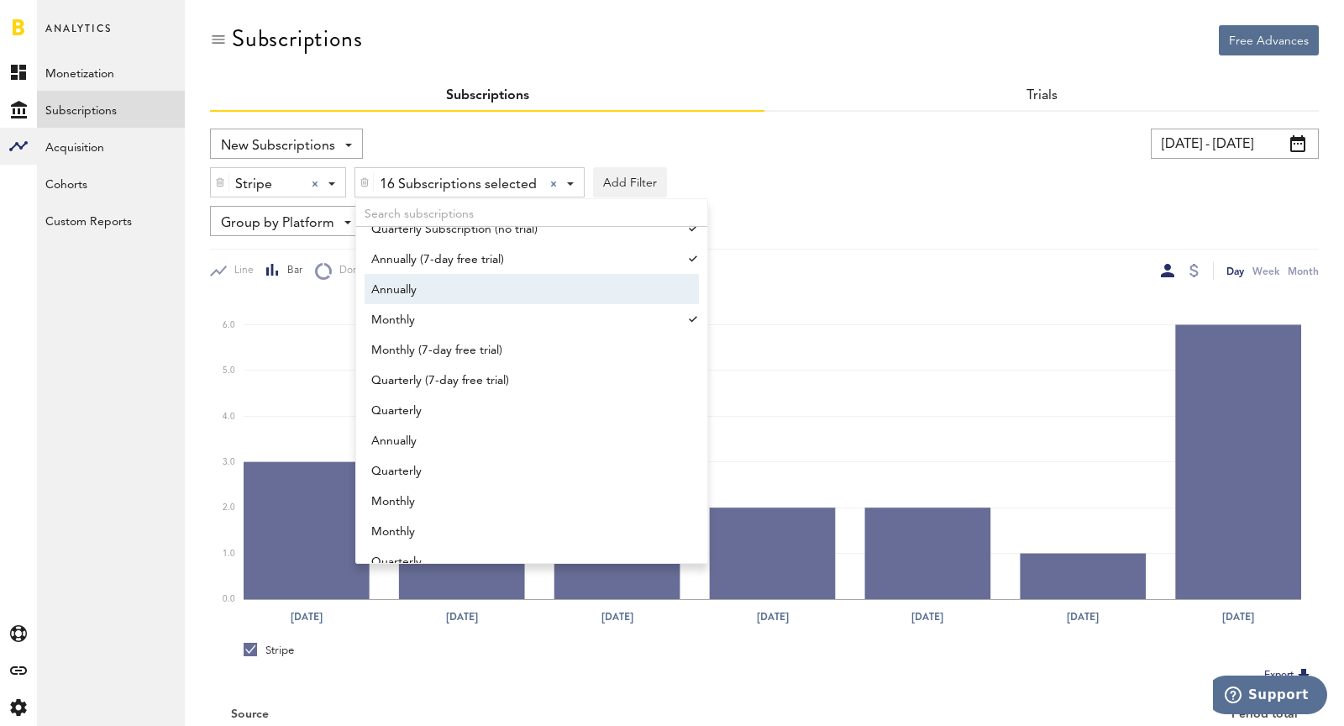
click at [433, 283] on span "Annually" at bounding box center [523, 289] width 305 height 29
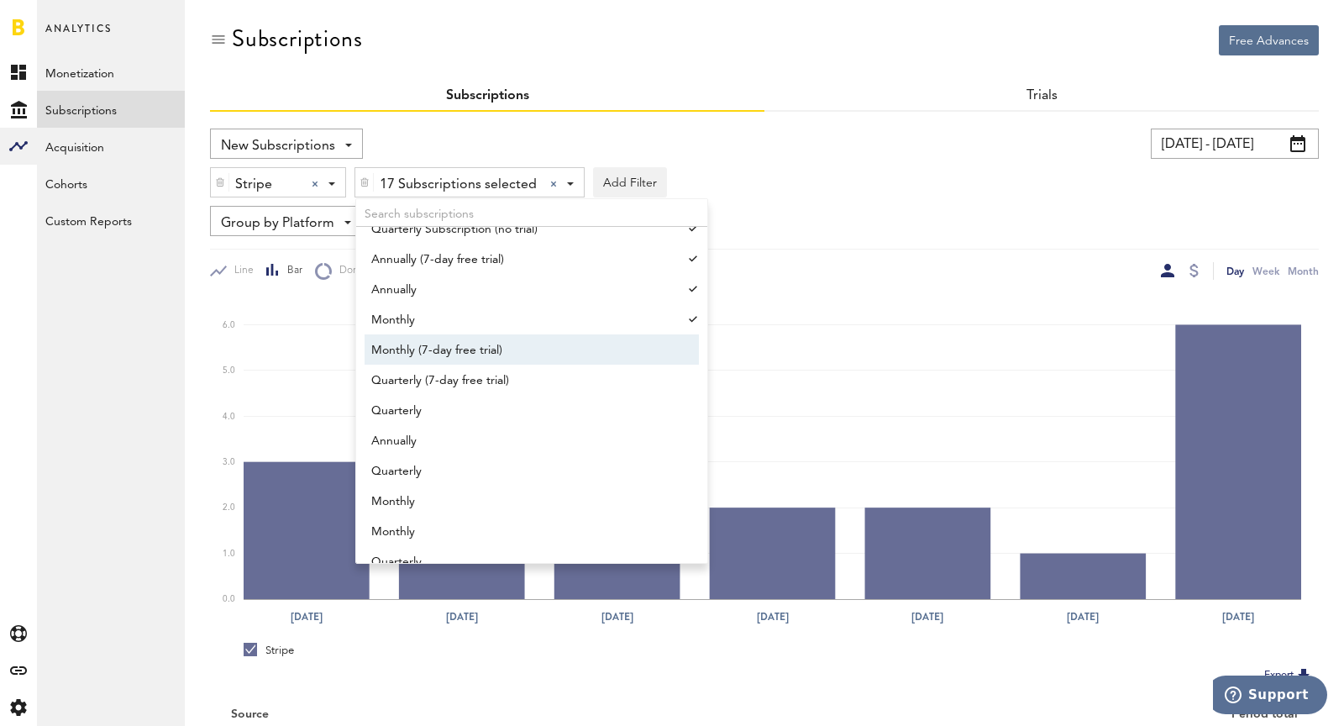
click at [437, 346] on span "Monthly (7-day free trial)" at bounding box center [523, 350] width 305 height 29
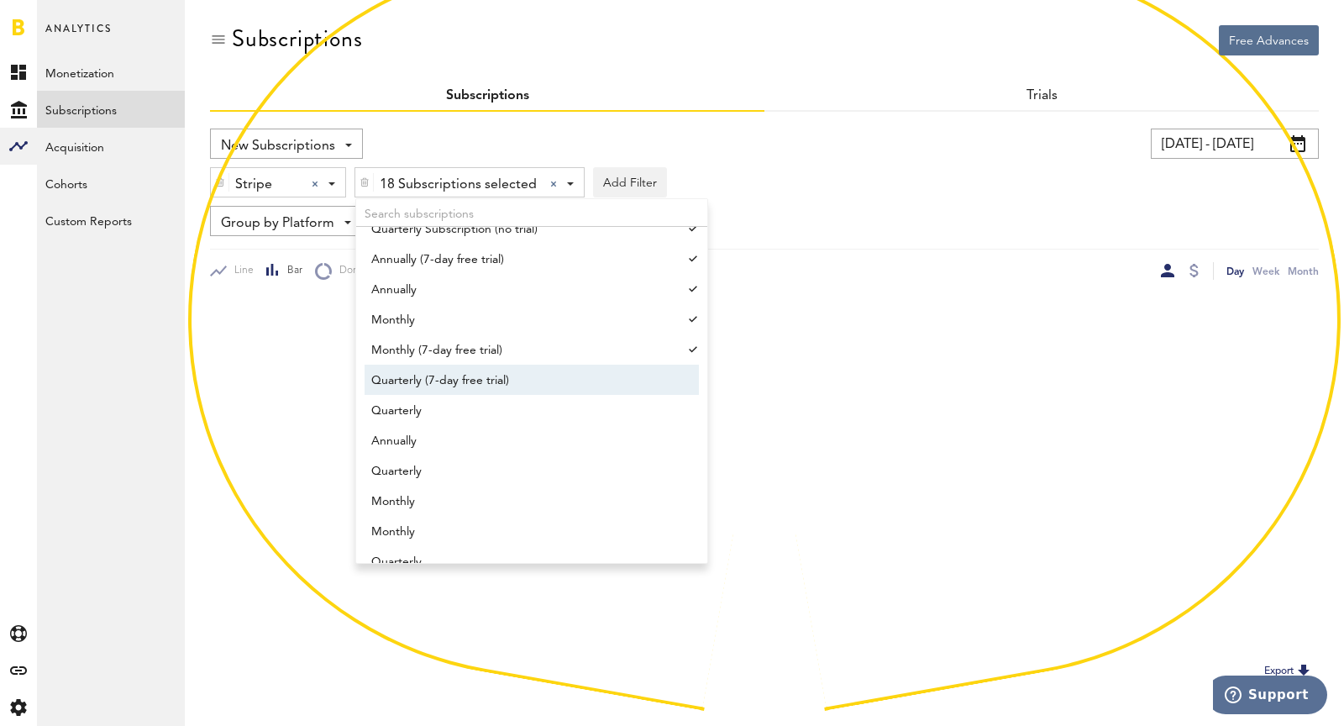
click at [441, 371] on span "Quarterly (7-day free trial)" at bounding box center [523, 380] width 305 height 29
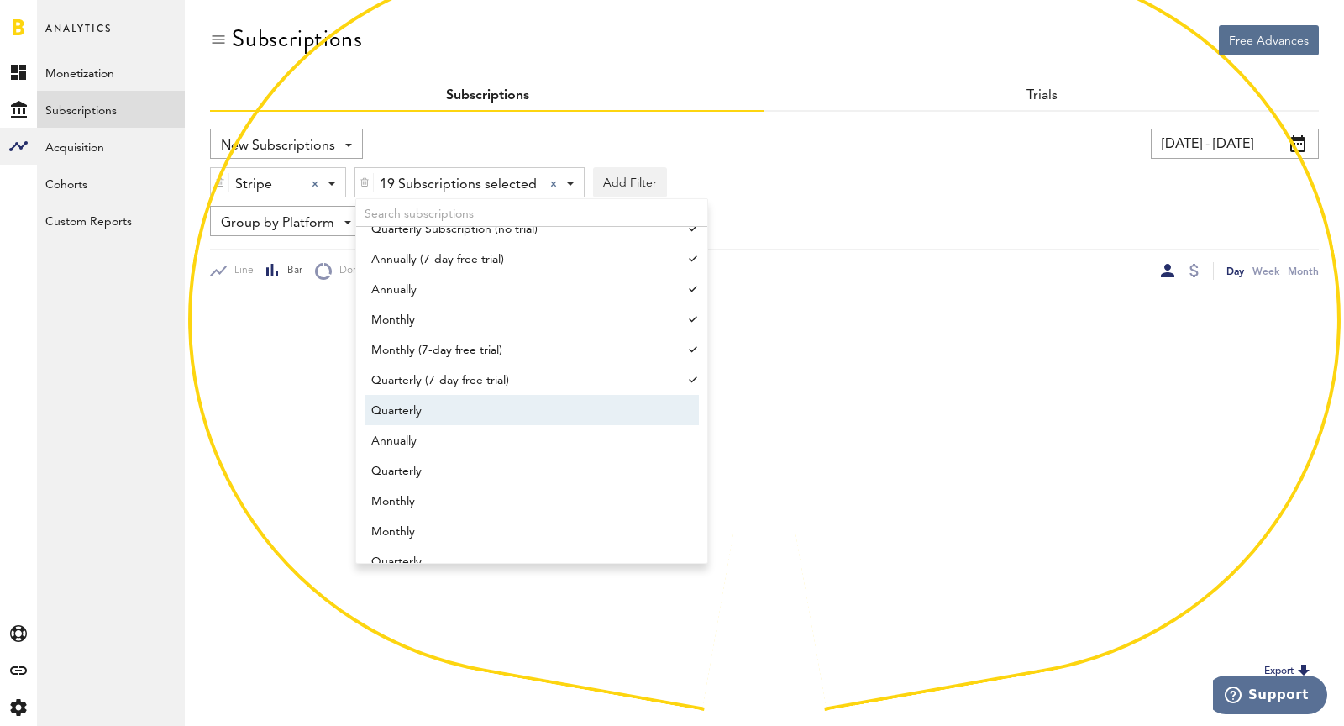
click at [460, 401] on span "Quarterly" at bounding box center [523, 410] width 305 height 29
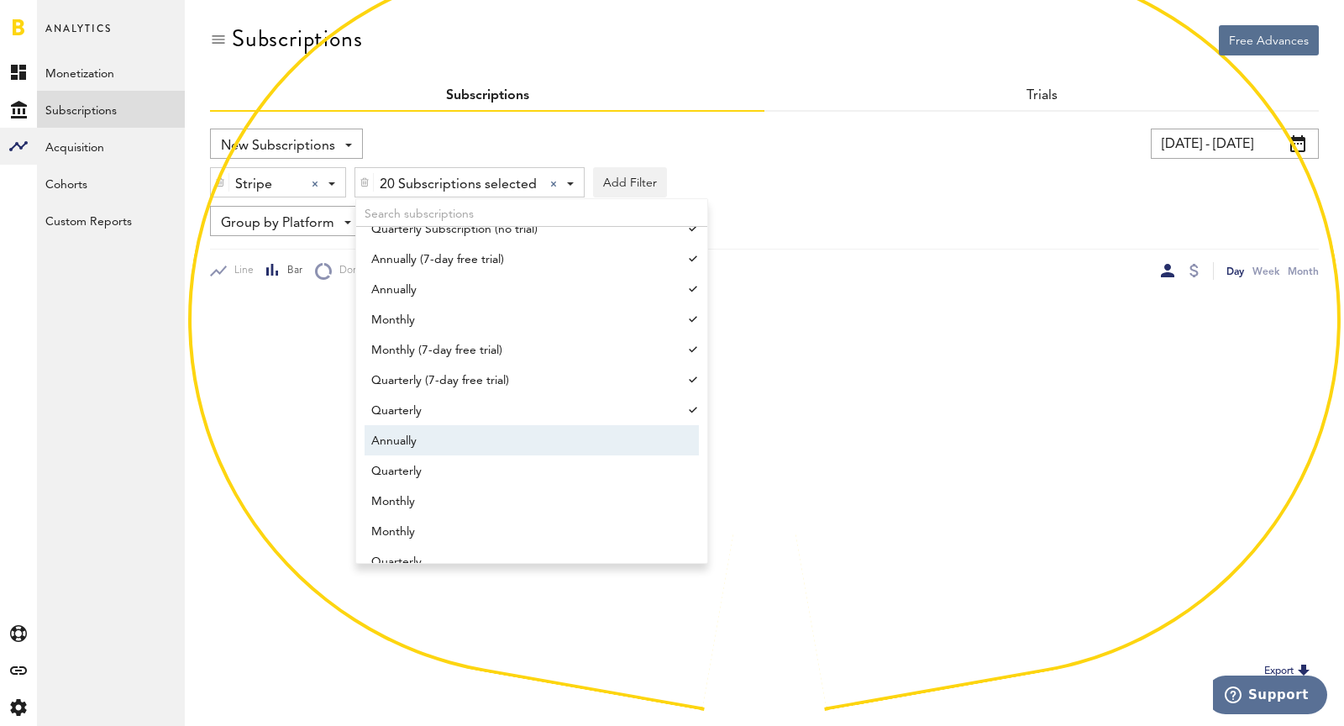
click at [477, 438] on span "Annually" at bounding box center [523, 441] width 305 height 29
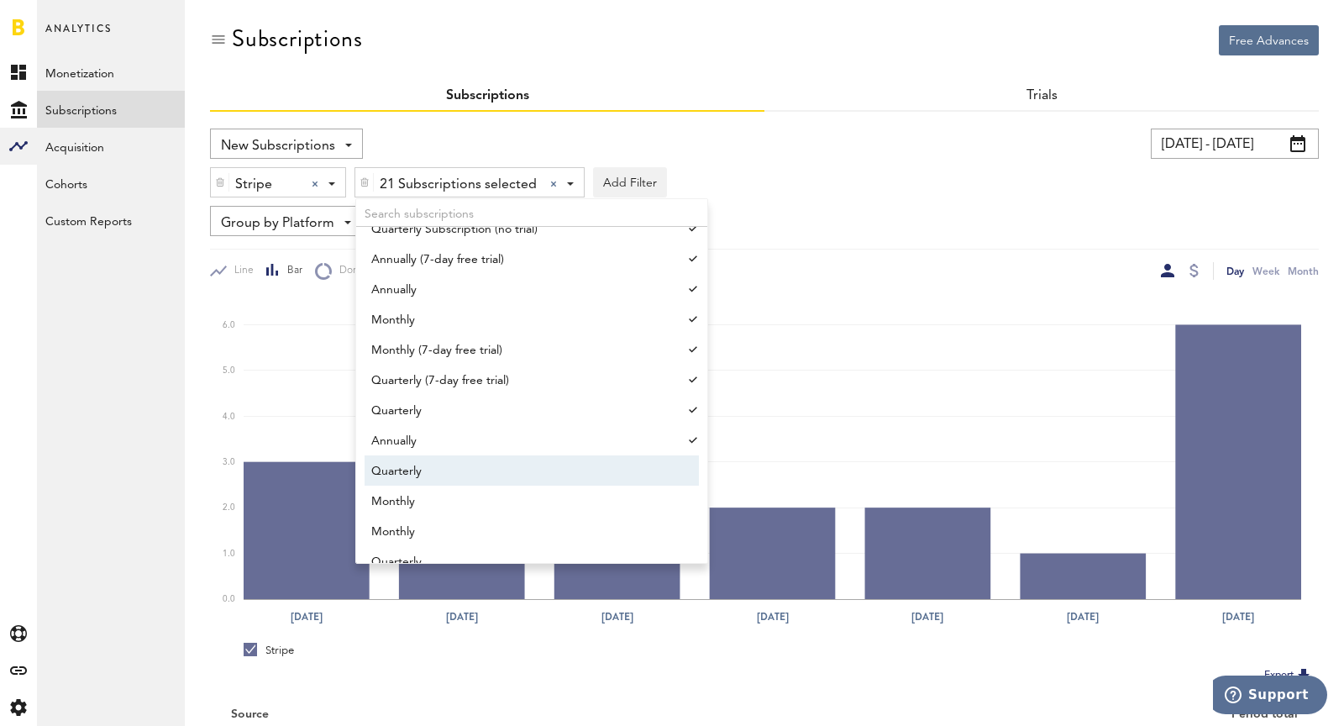
click at [485, 463] on span "Quarterly" at bounding box center [523, 471] width 305 height 29
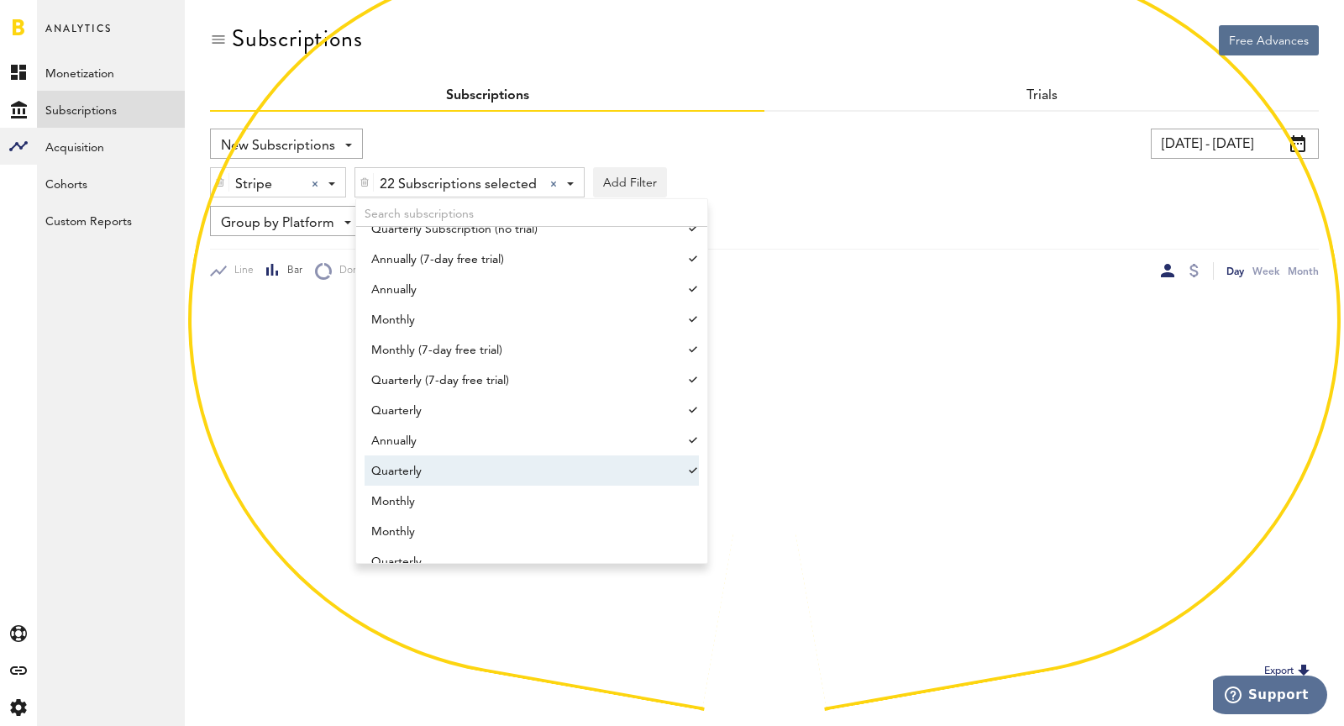
scroll to position [1675, 0]
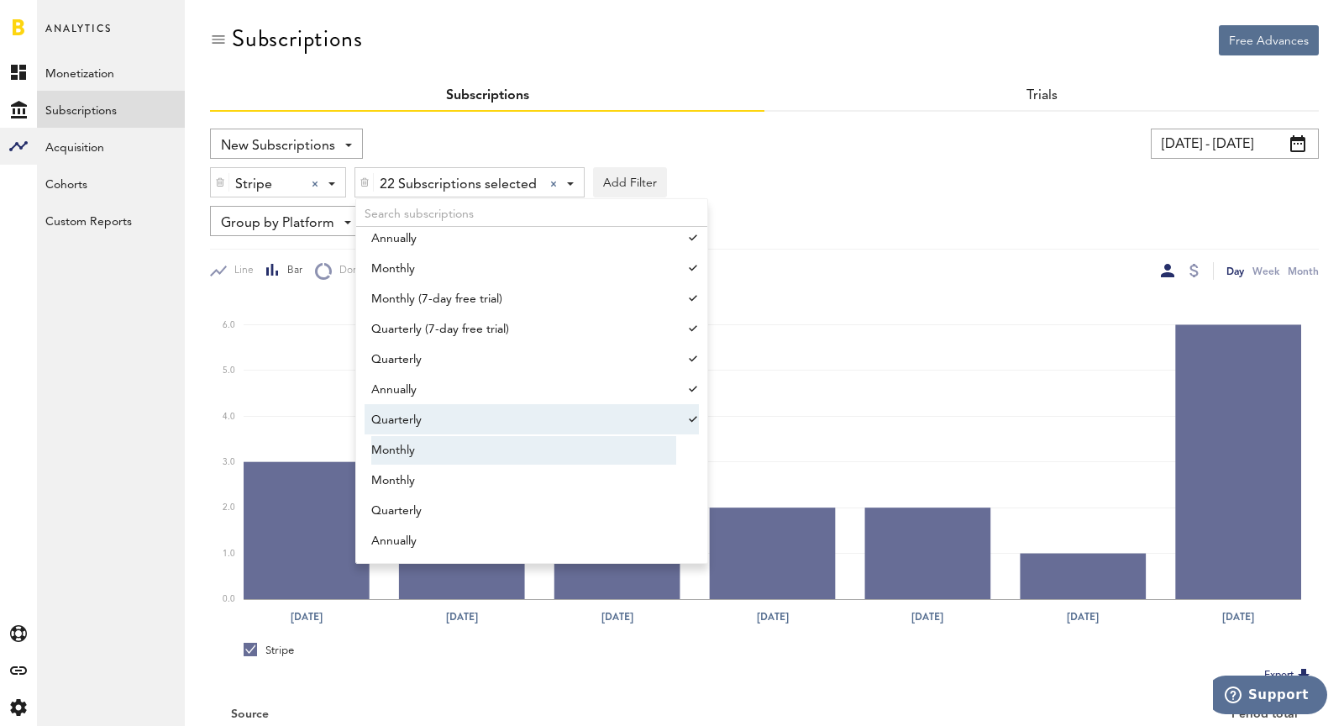
click at [436, 449] on span "Monthly" at bounding box center [523, 450] width 305 height 29
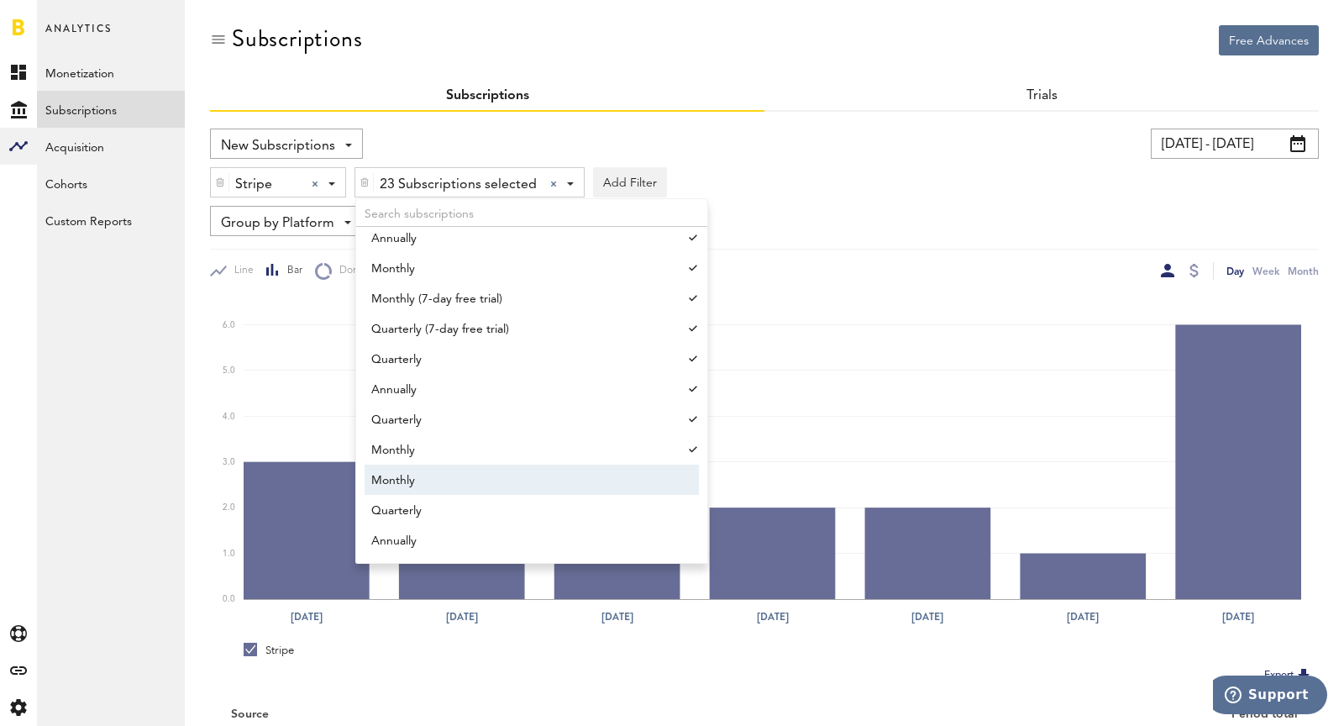
click at [439, 486] on span "Monthly" at bounding box center [523, 480] width 305 height 29
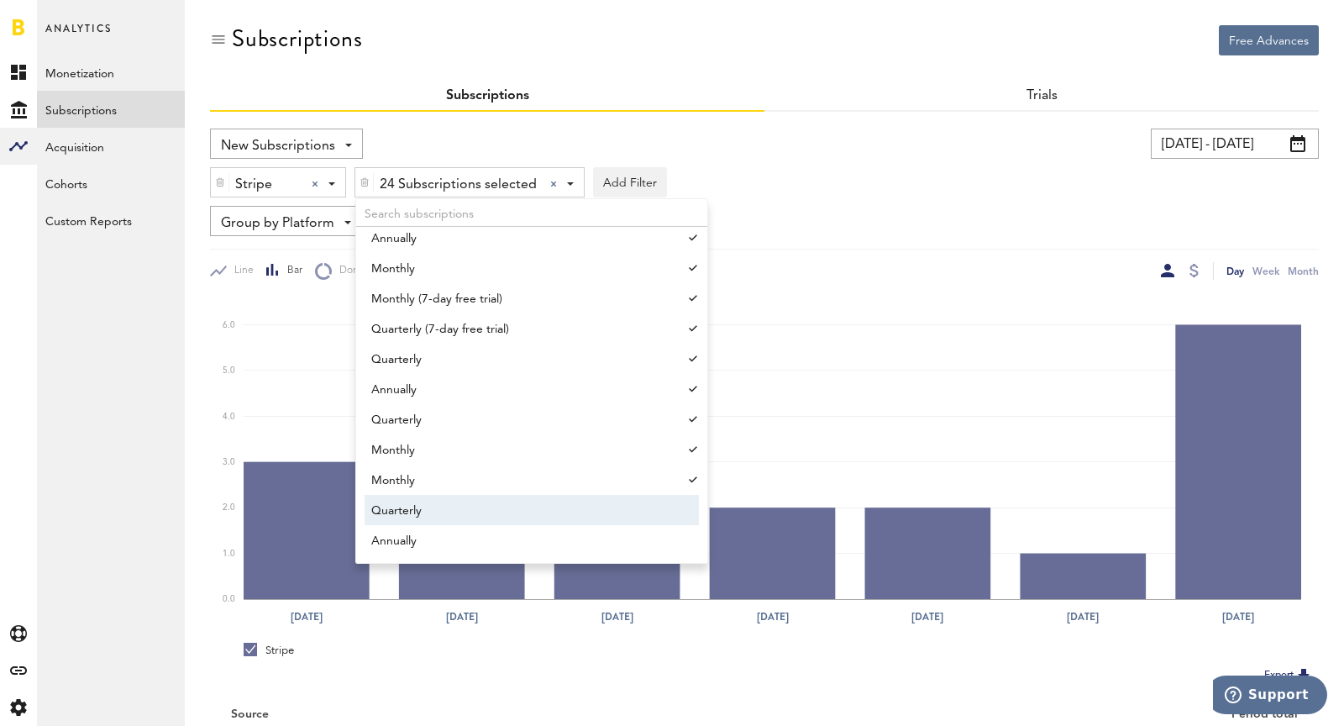
click at [443, 520] on span "Quarterly" at bounding box center [523, 510] width 305 height 29
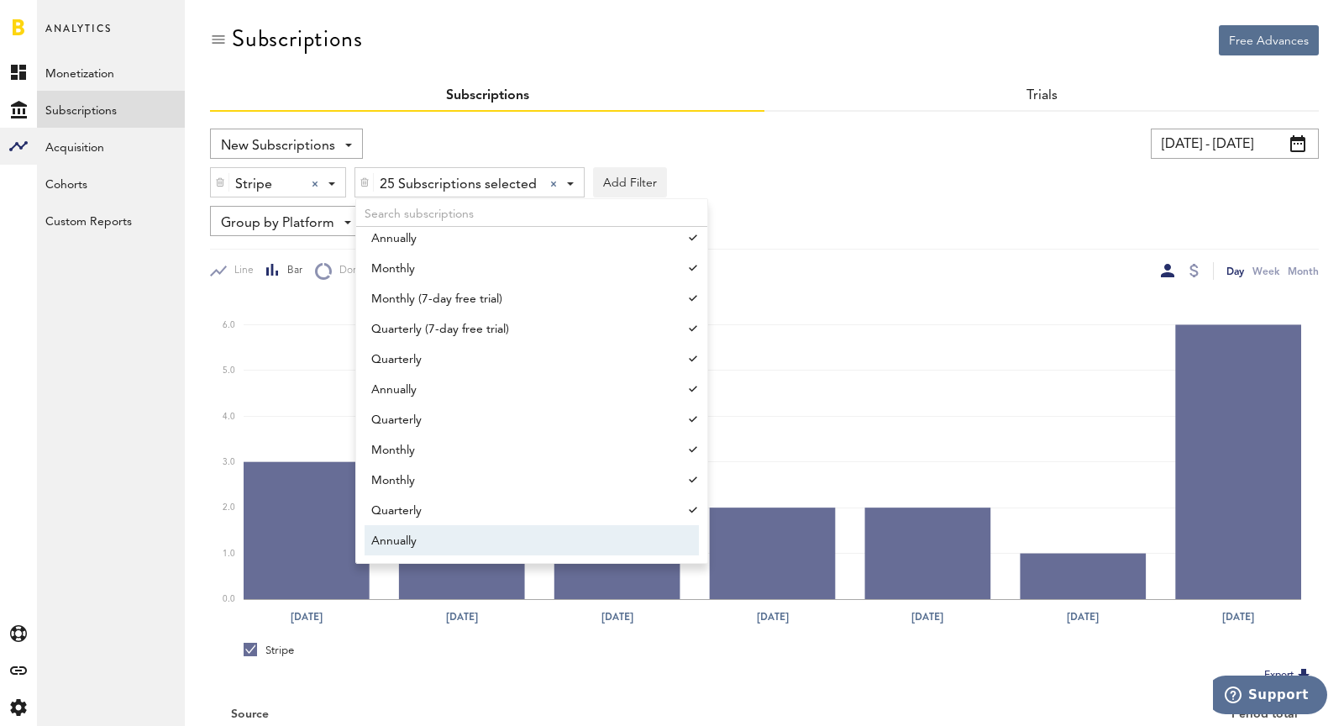
click at [452, 537] on span "Annually" at bounding box center [523, 541] width 305 height 29
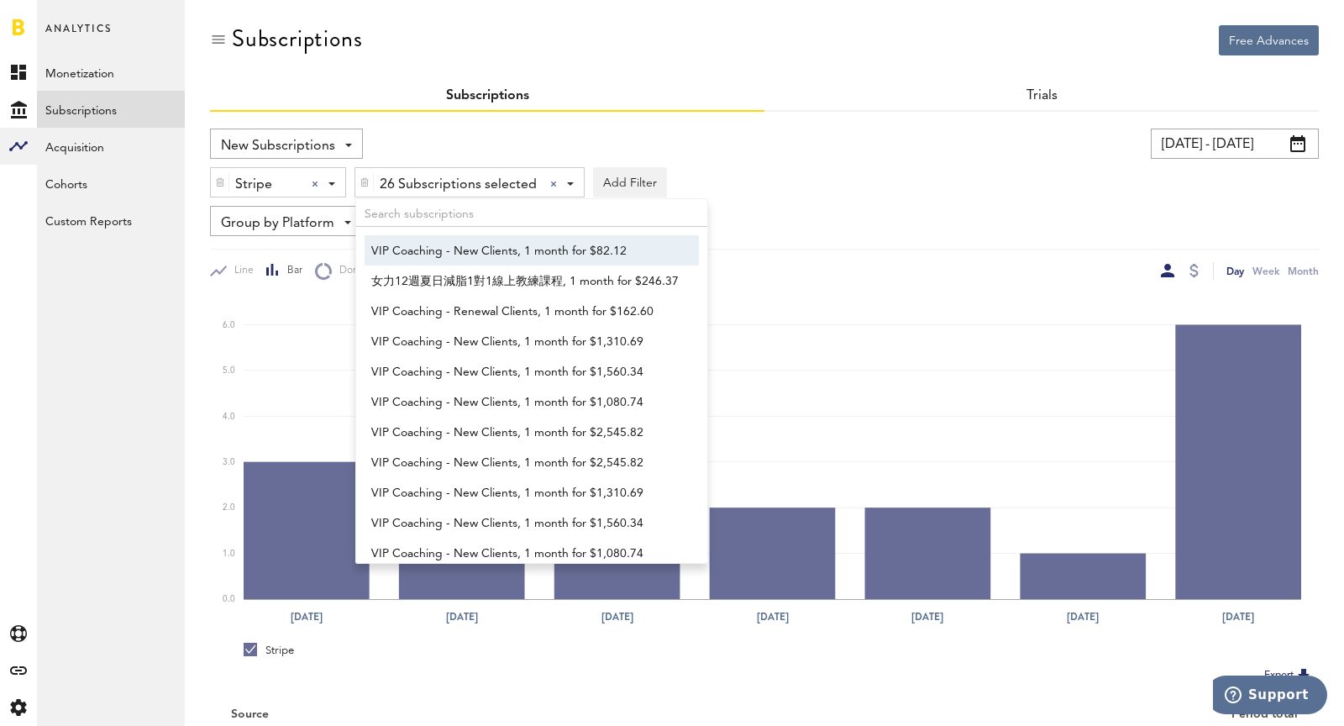
click at [888, 203] on div "New Subscriptions Revenue MRR Actives Trial Status Billing Retries New Subscrip…" at bounding box center [764, 203] width 1109 height 151
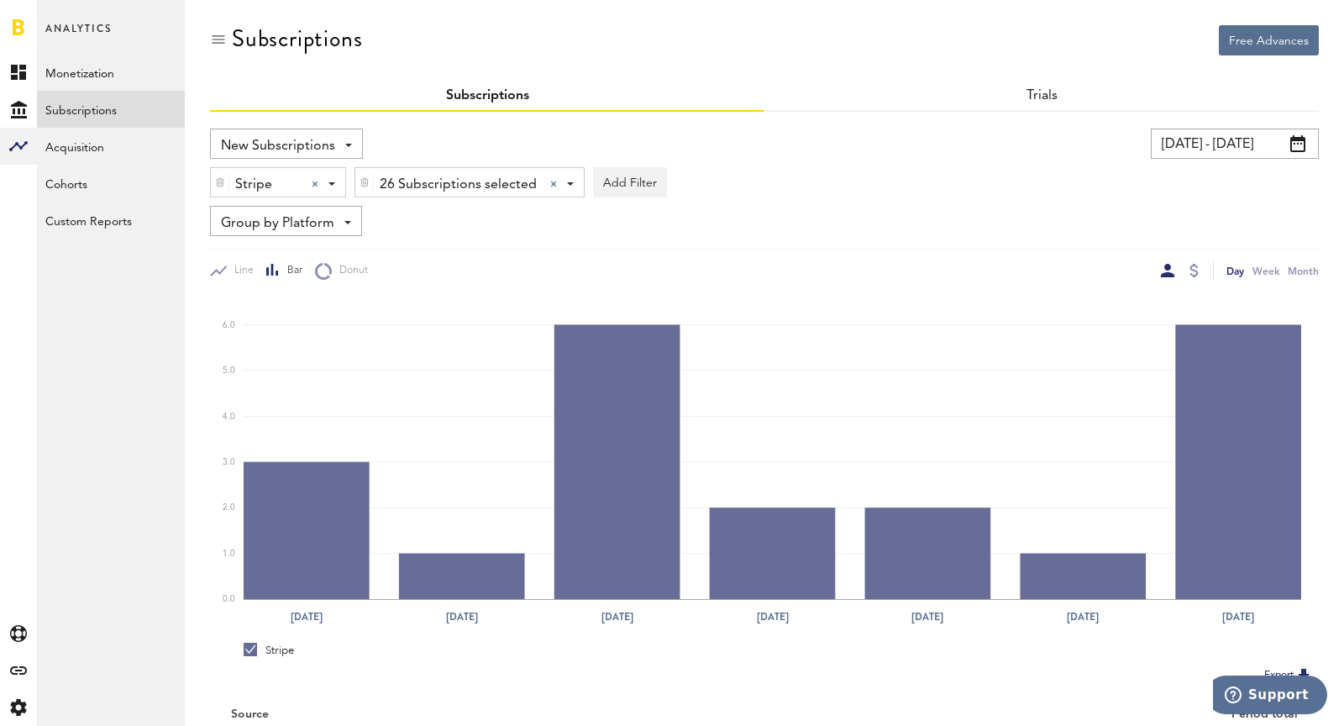
click at [1203, 143] on input "[DATE] - [DATE]" at bounding box center [1235, 143] width 168 height 30
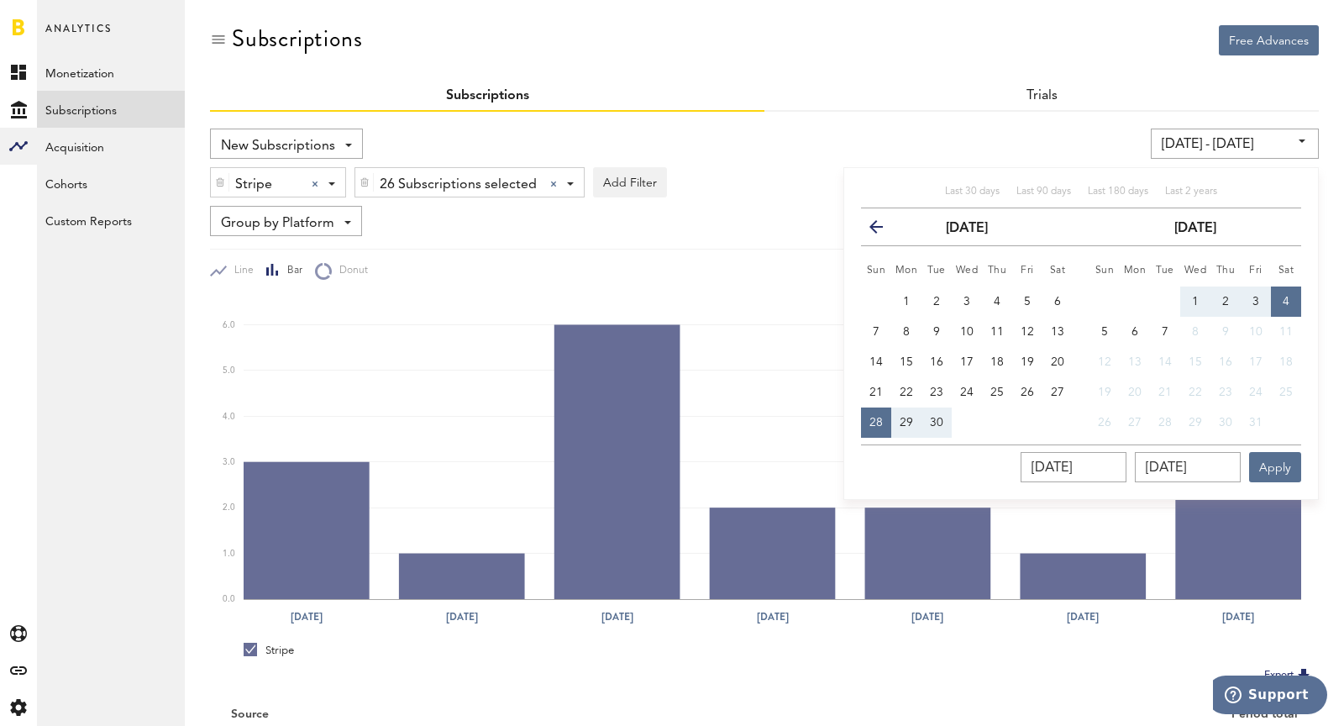
click at [1095, 123] on div "New Subscriptions Revenue MRR Actives Trial Status Billing Retries New Subscrip…" at bounding box center [764, 455] width 1109 height 686
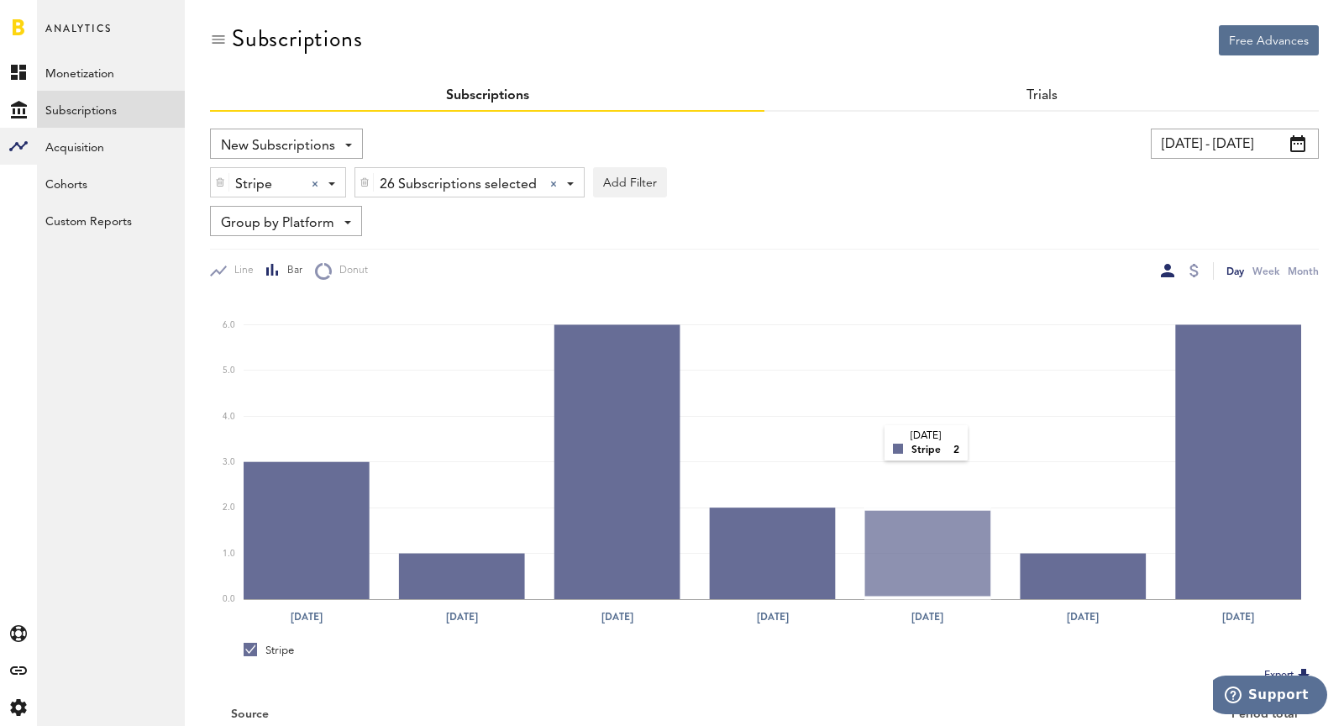
scroll to position [129, 0]
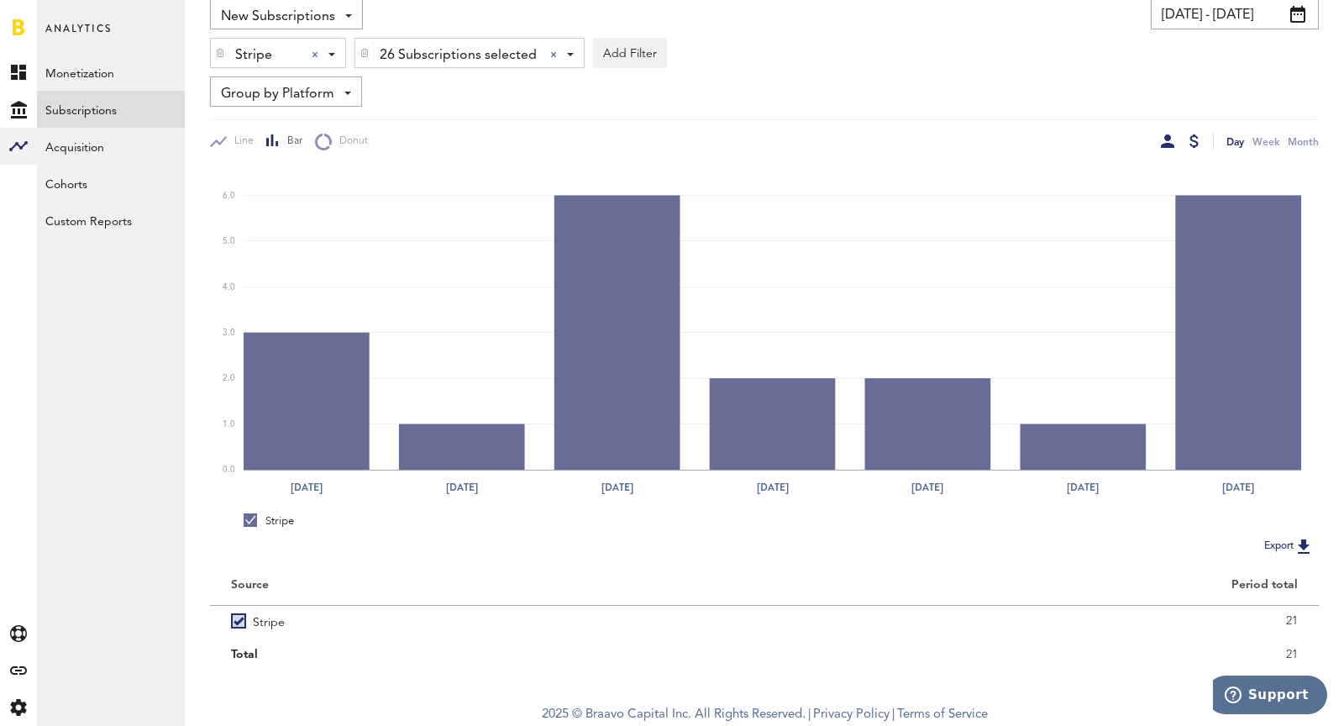
click at [1194, 144] on div at bounding box center [1193, 140] width 9 height 13
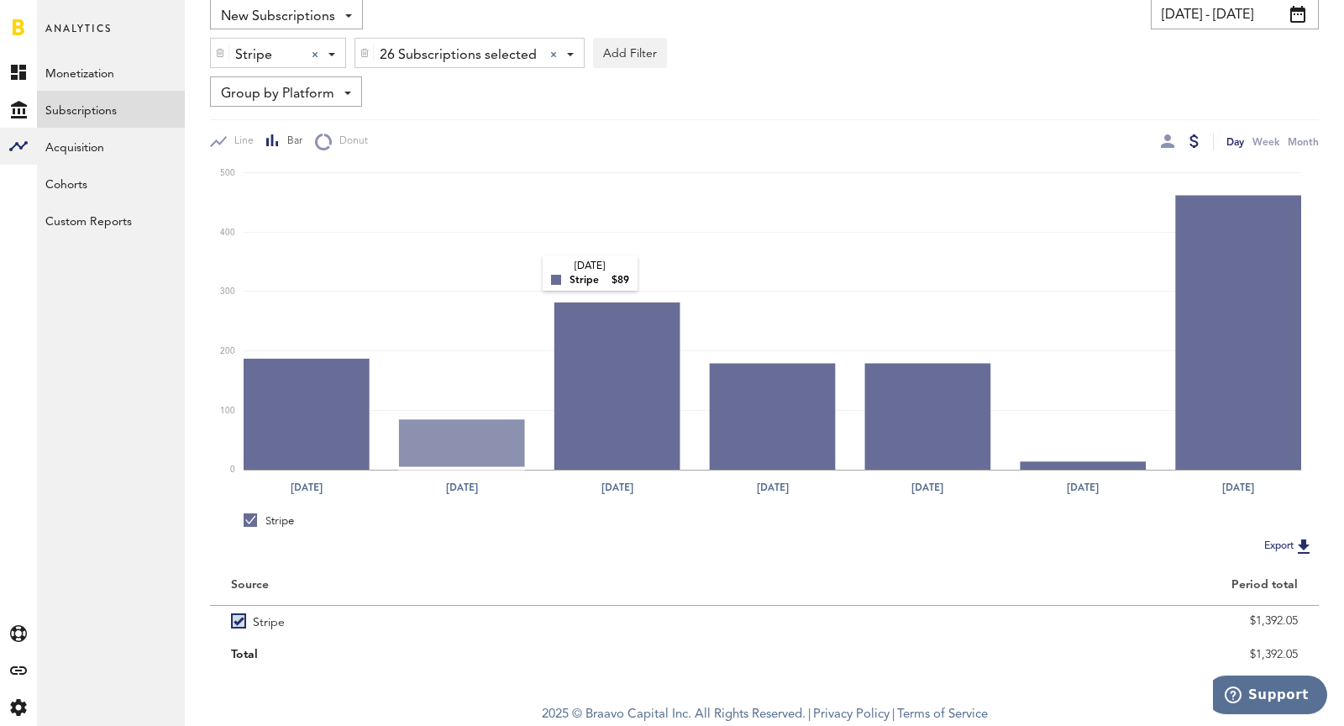
scroll to position [123, 0]
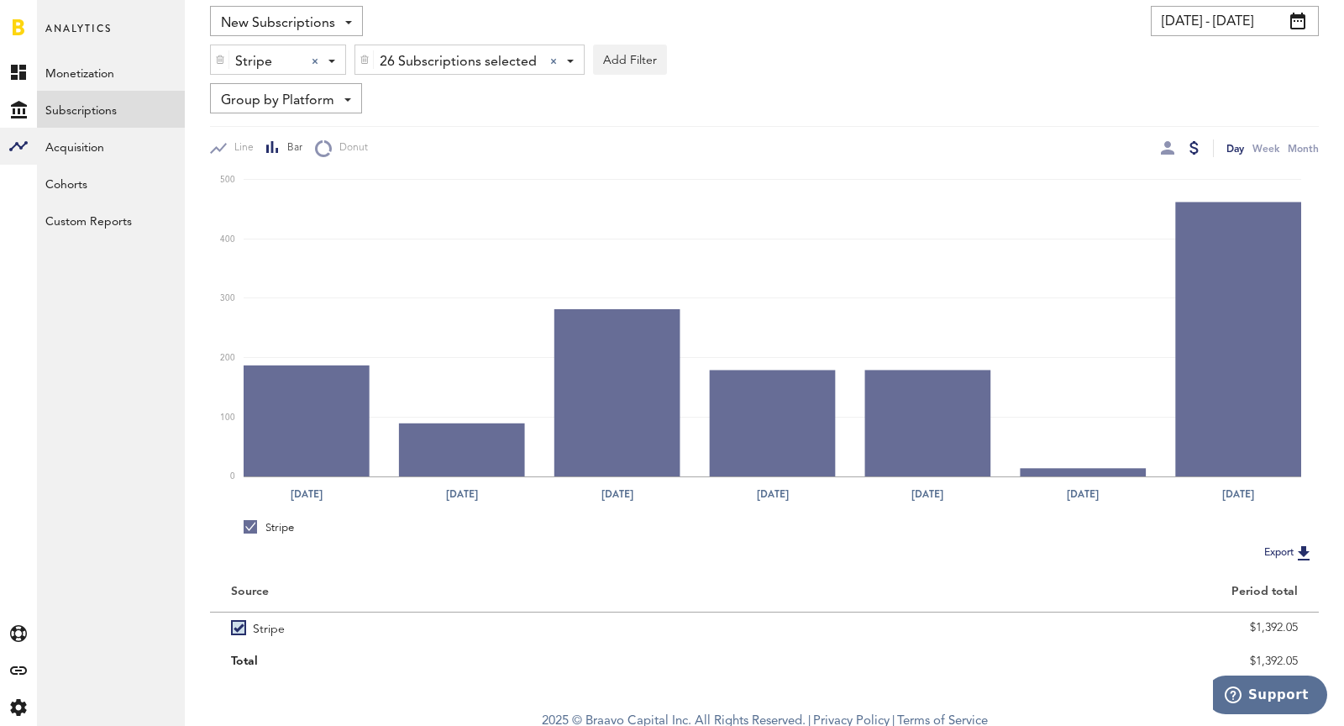
click at [266, 76] on div "New Subscriptions Revenue MRR Actives Trial Status Billing Retries New Subscrip…" at bounding box center [764, 81] width 1109 height 151
click at [249, 64] on span "Stripe" at bounding box center [266, 62] width 63 height 29
click at [250, 104] on span "Apple App Store" at bounding box center [291, 100] width 128 height 29
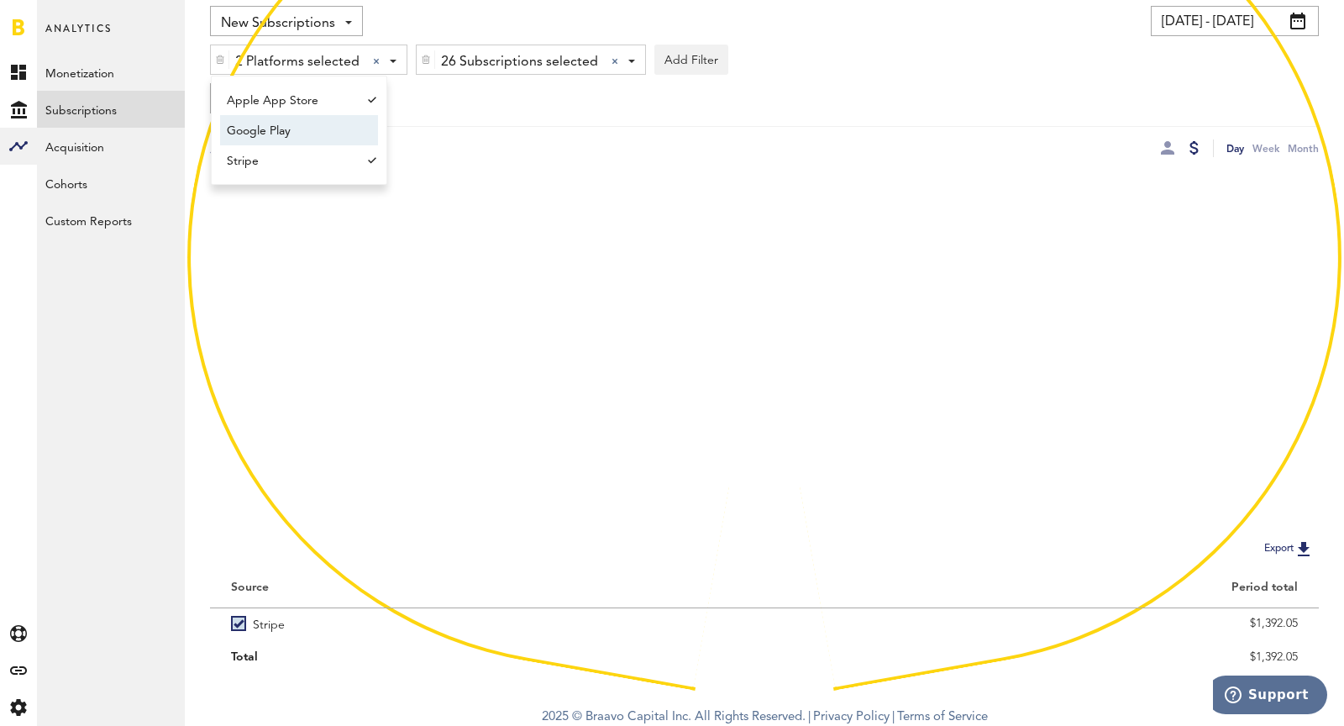
click at [258, 125] on span "Google Play" at bounding box center [291, 131] width 128 height 29
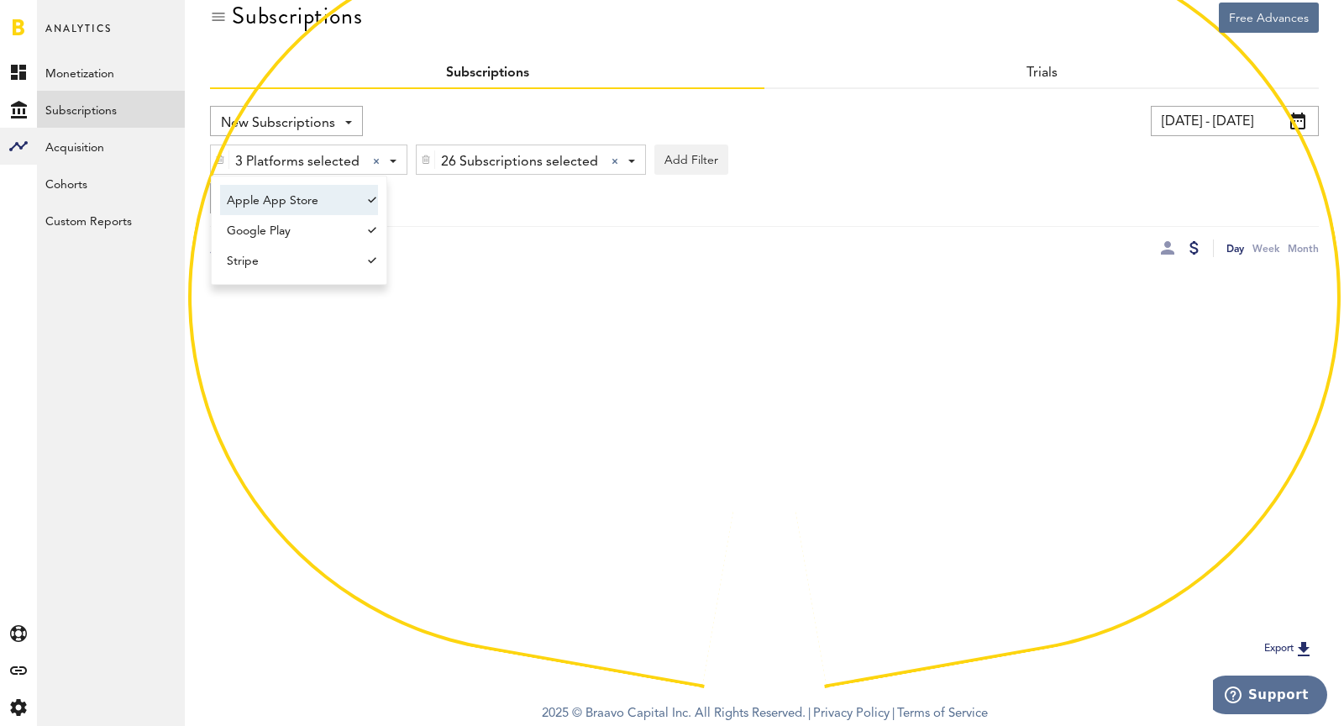
click at [509, 55] on div "Subscriptions" at bounding box center [764, 31] width 1109 height 56
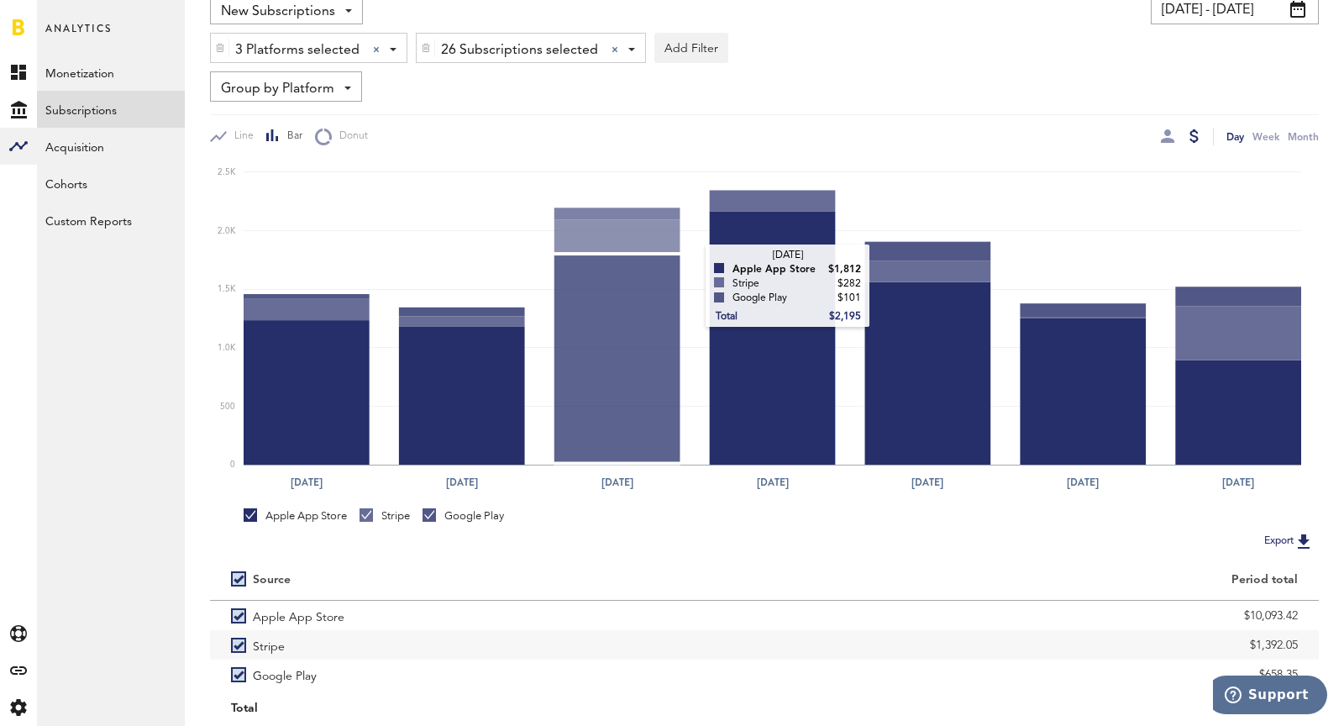
scroll to position [188, 0]
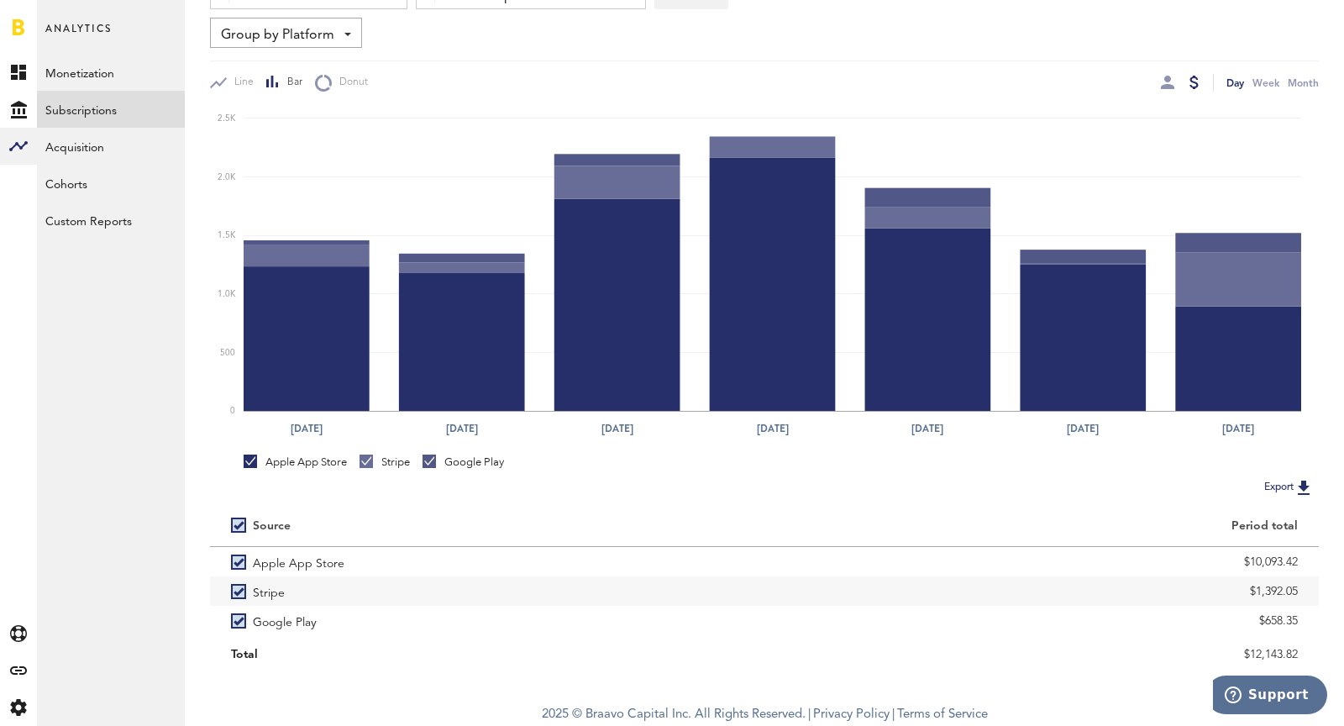
click at [361, 464] on div at bounding box center [365, 460] width 13 height 13
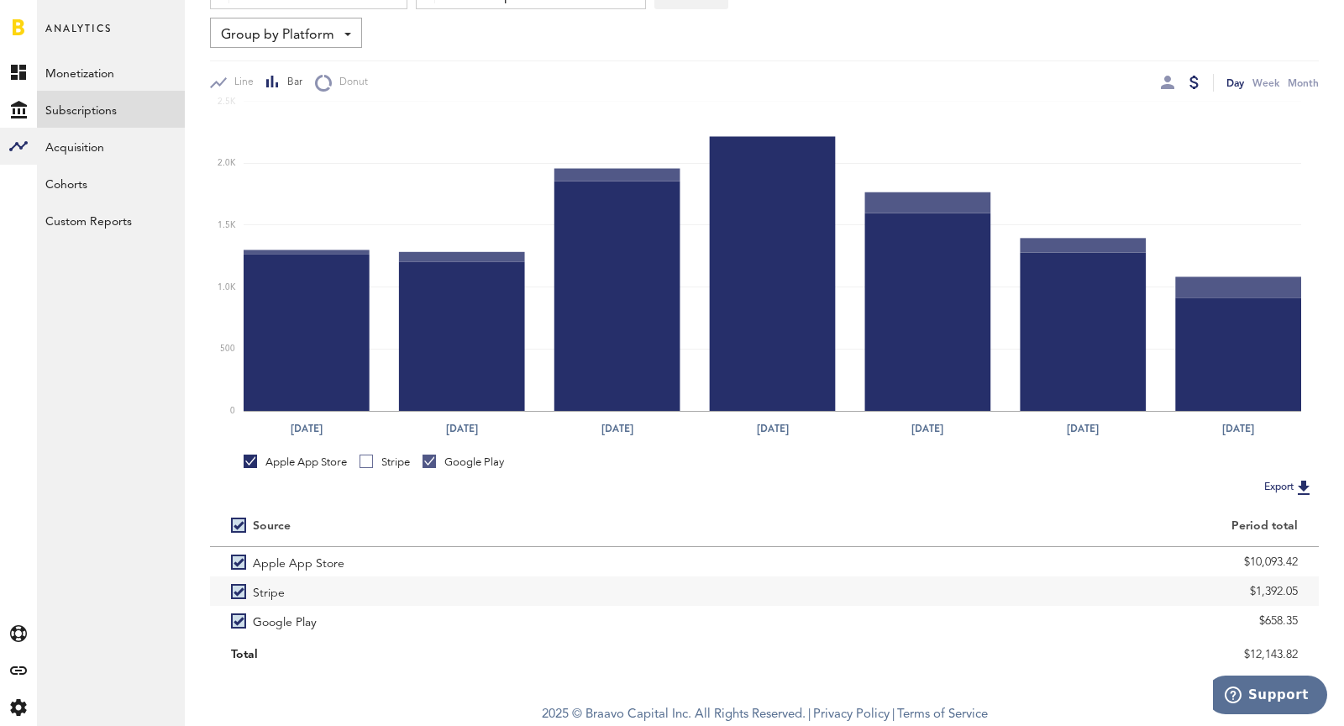
click at [299, 466] on div "Apple App Store" at bounding box center [295, 461] width 103 height 15
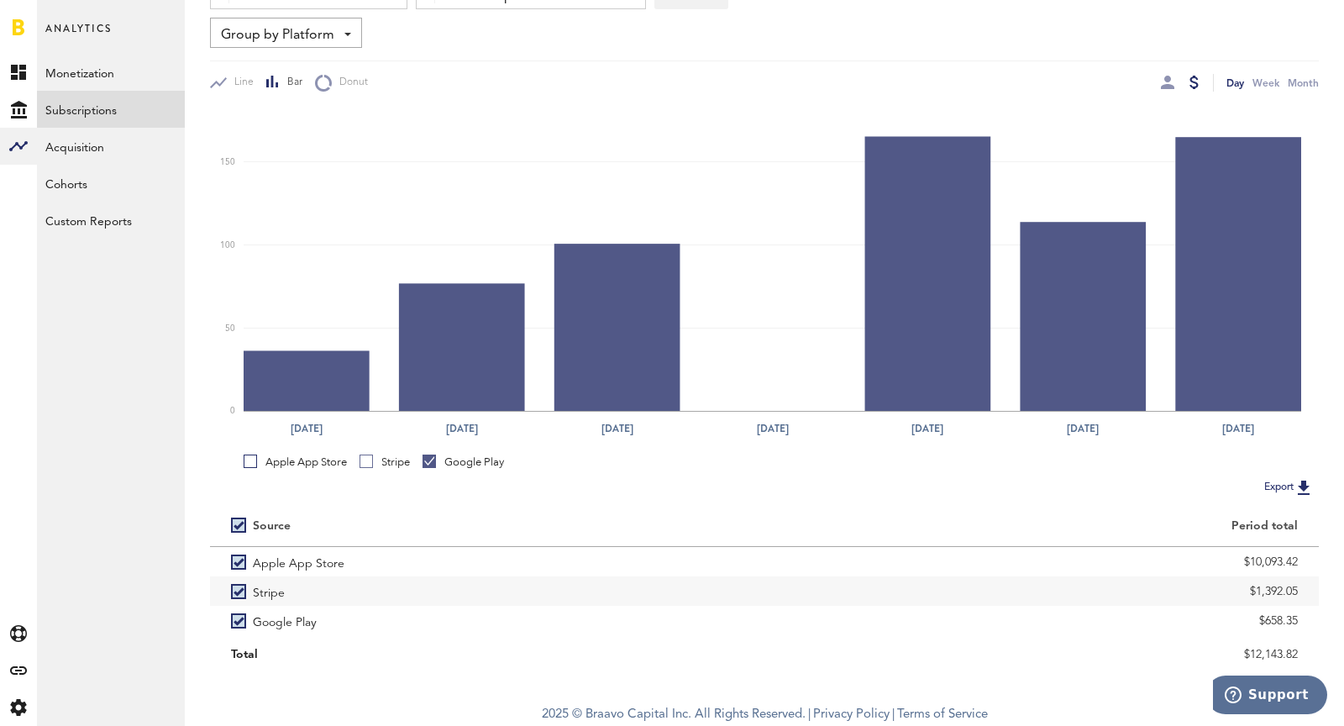
scroll to position [116, 0]
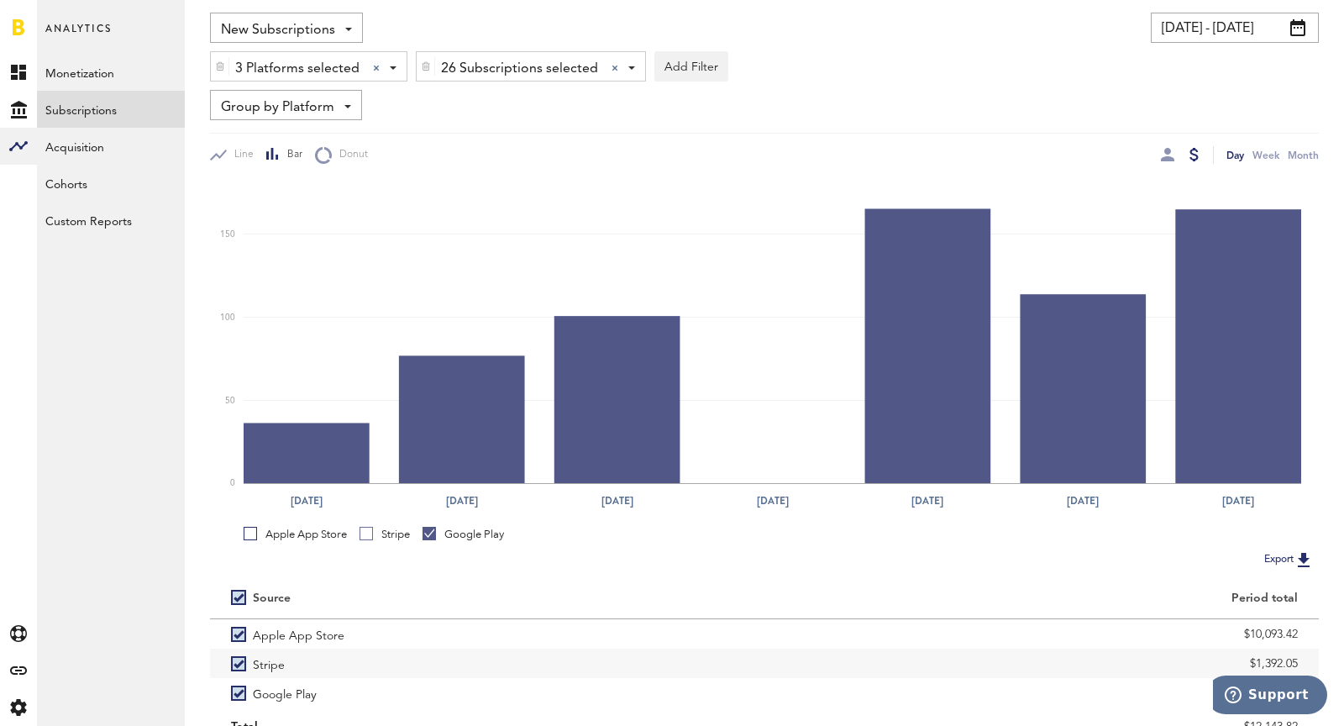
click at [1241, 13] on input "[DATE] - [DATE]" at bounding box center [1235, 28] width 168 height 30
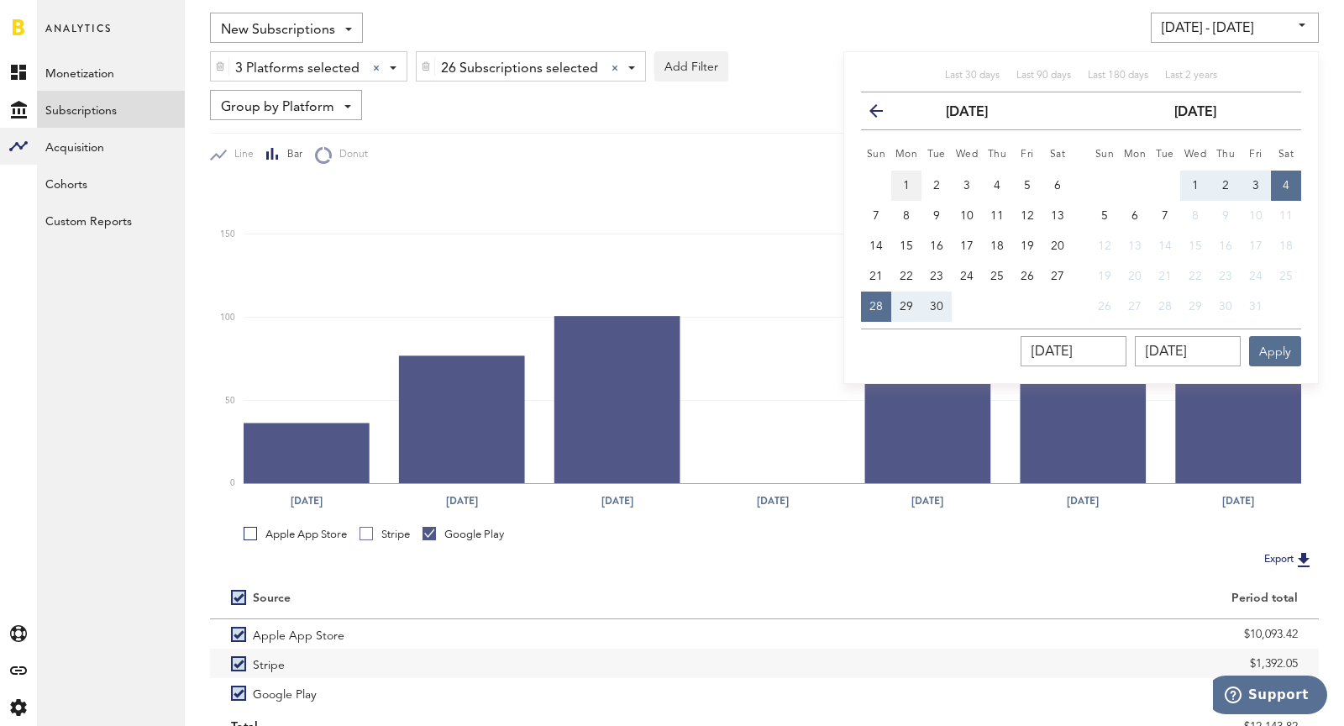
click at [909, 191] on button "1" at bounding box center [906, 185] width 30 height 30
type input "[DATE] - [DATE]"
type input "[DATE]"
click at [1281, 174] on button "4" at bounding box center [1286, 185] width 30 height 30
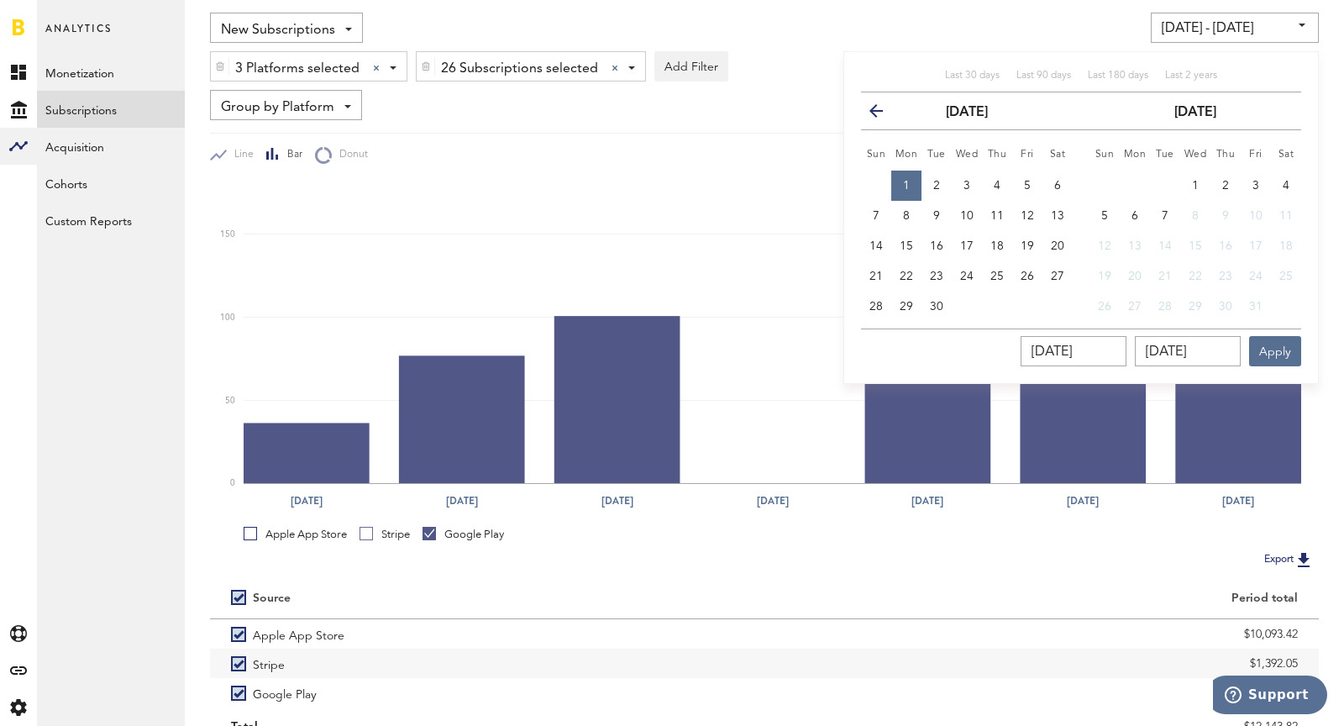
type input "[DATE] - [DATE]"
type input "[DATE]"
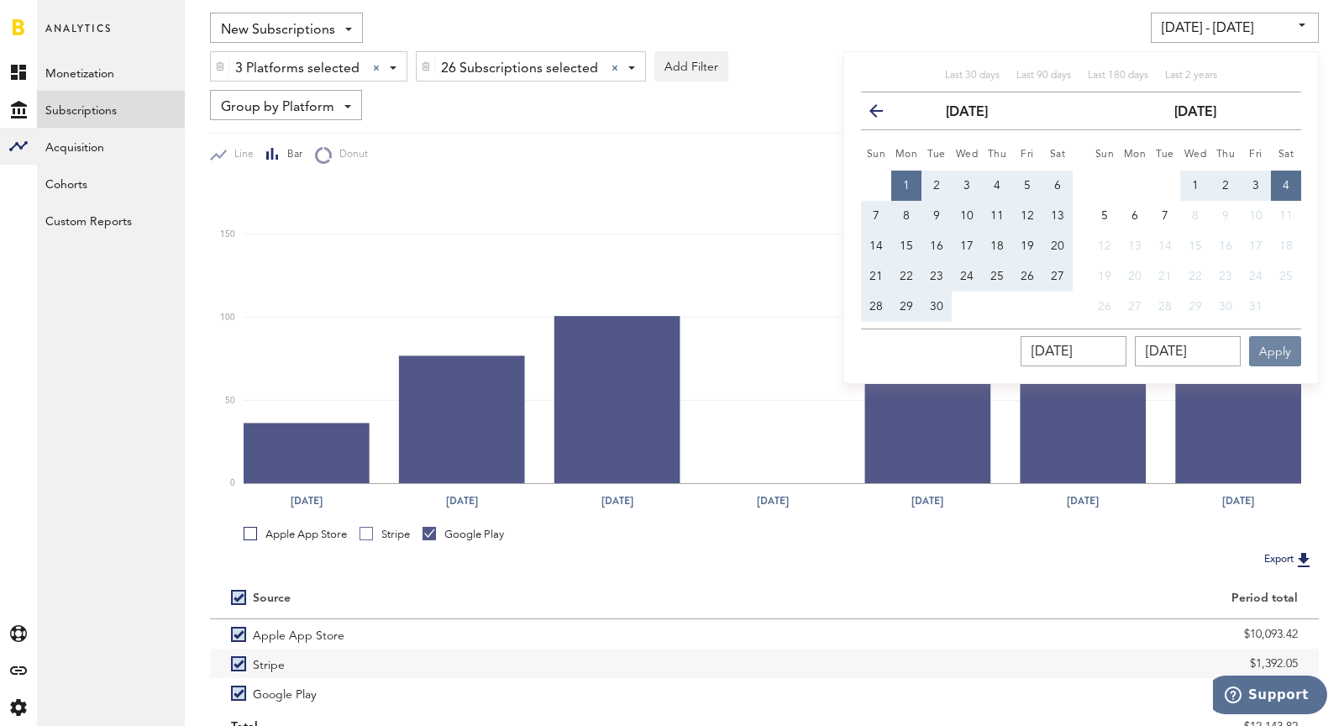
click at [1279, 360] on button "Apply" at bounding box center [1275, 351] width 52 height 30
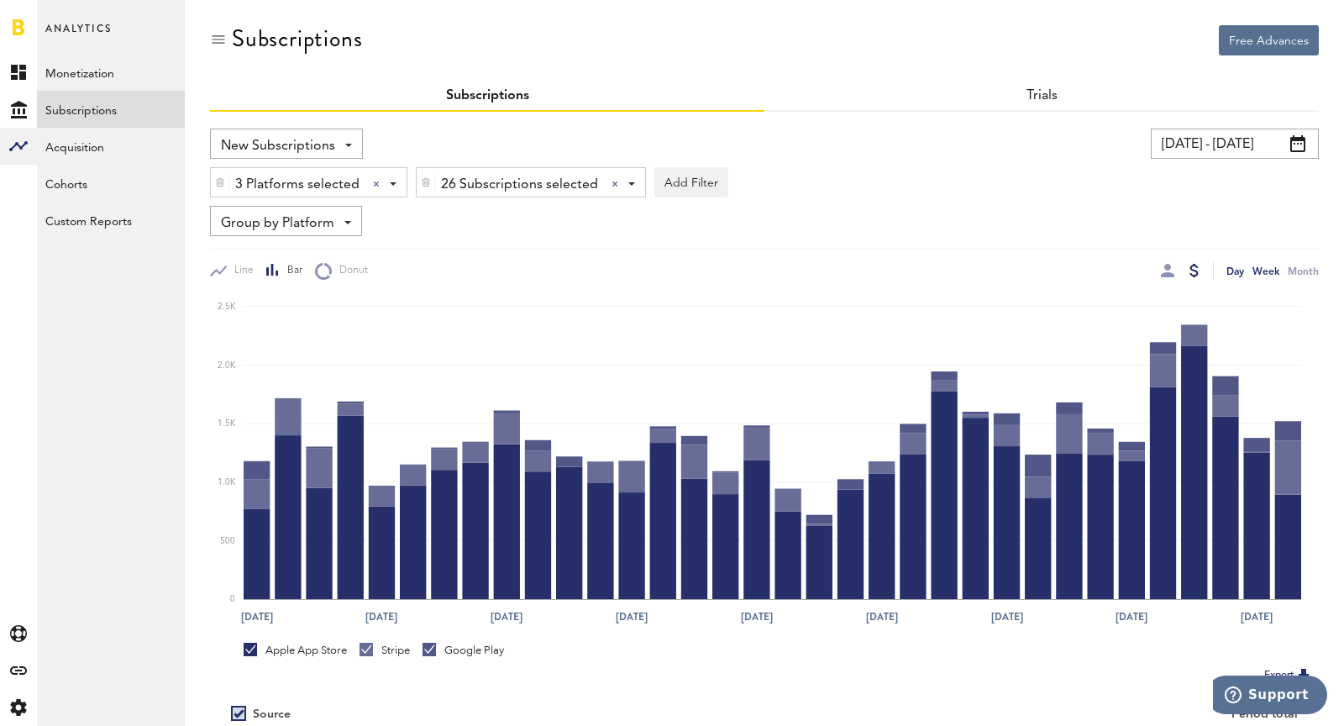
click at [1256, 262] on div "Week" at bounding box center [1265, 271] width 27 height 18
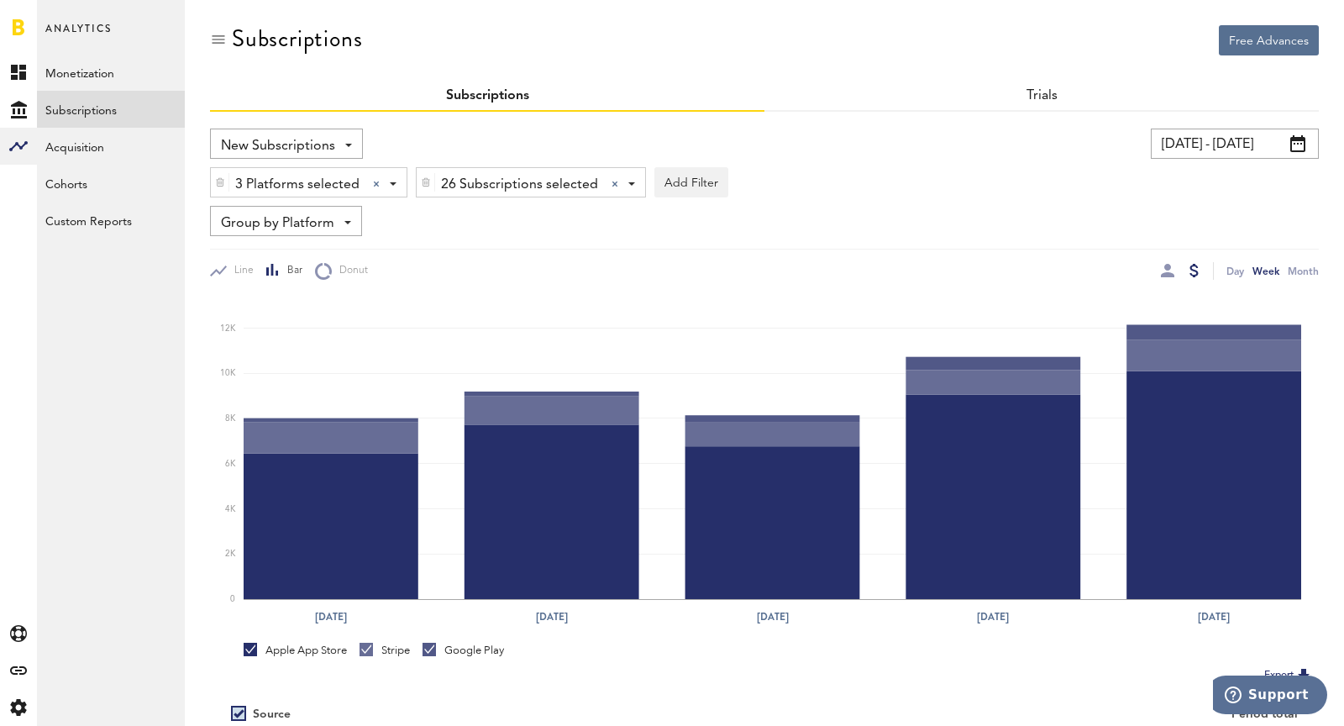
click at [280, 232] on span "Group by Platform" at bounding box center [277, 223] width 113 height 29
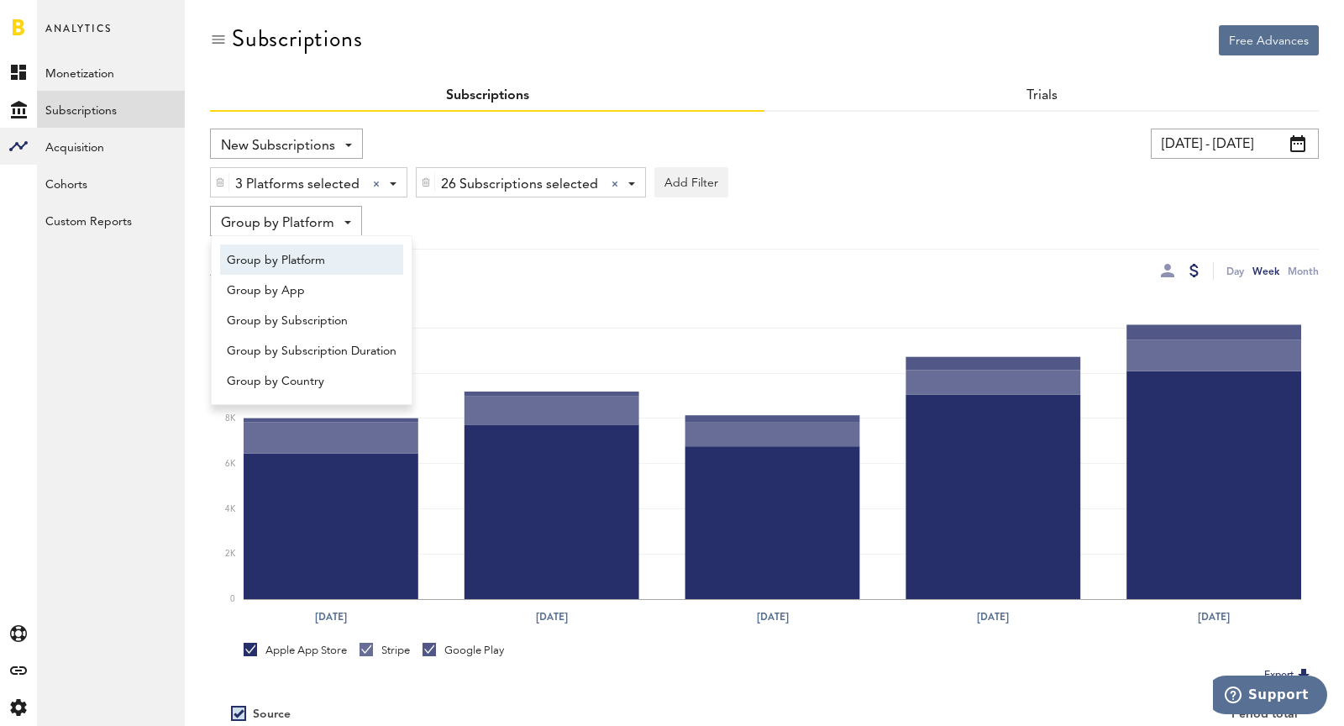
click at [585, 259] on div "Line Bar Donut Day Week Month" at bounding box center [764, 264] width 1109 height 31
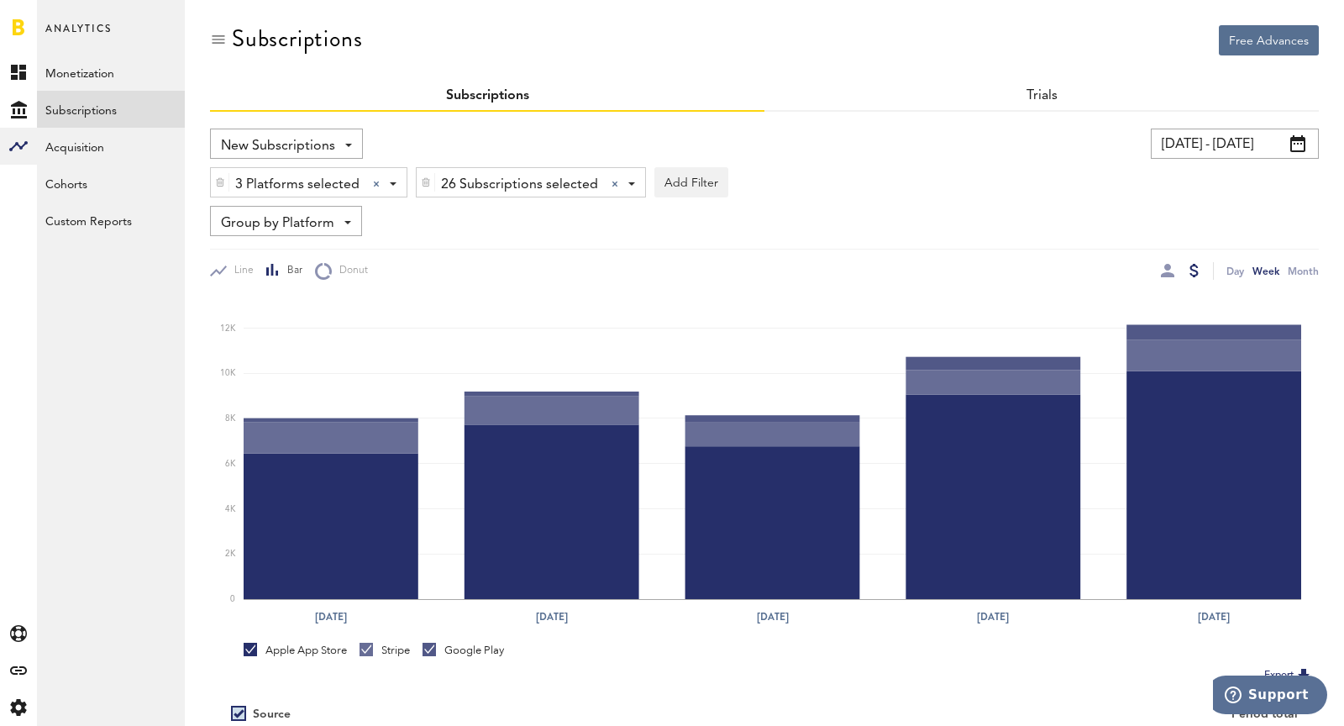
click at [270, 642] on div "Apple App Store" at bounding box center [295, 649] width 103 height 15
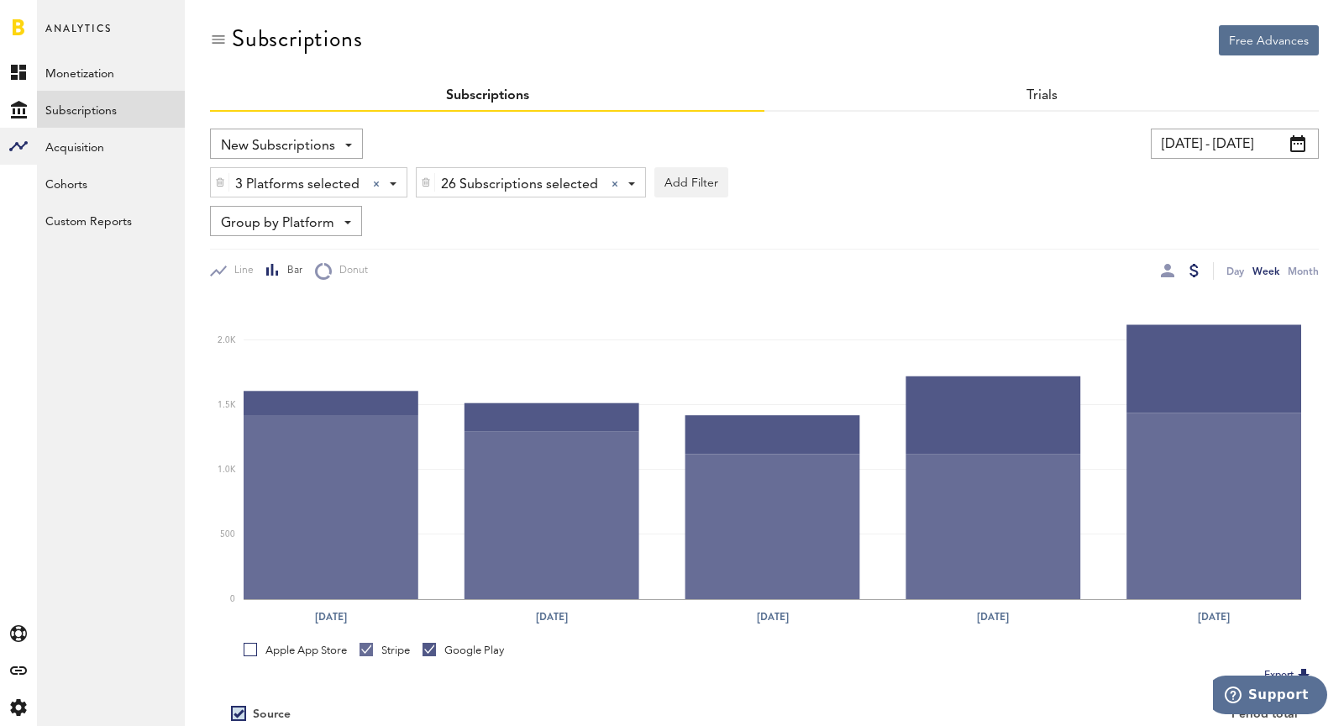
click at [372, 644] on link "Stripe" at bounding box center [384, 649] width 50 height 15
